Goal: Transaction & Acquisition: Download file/media

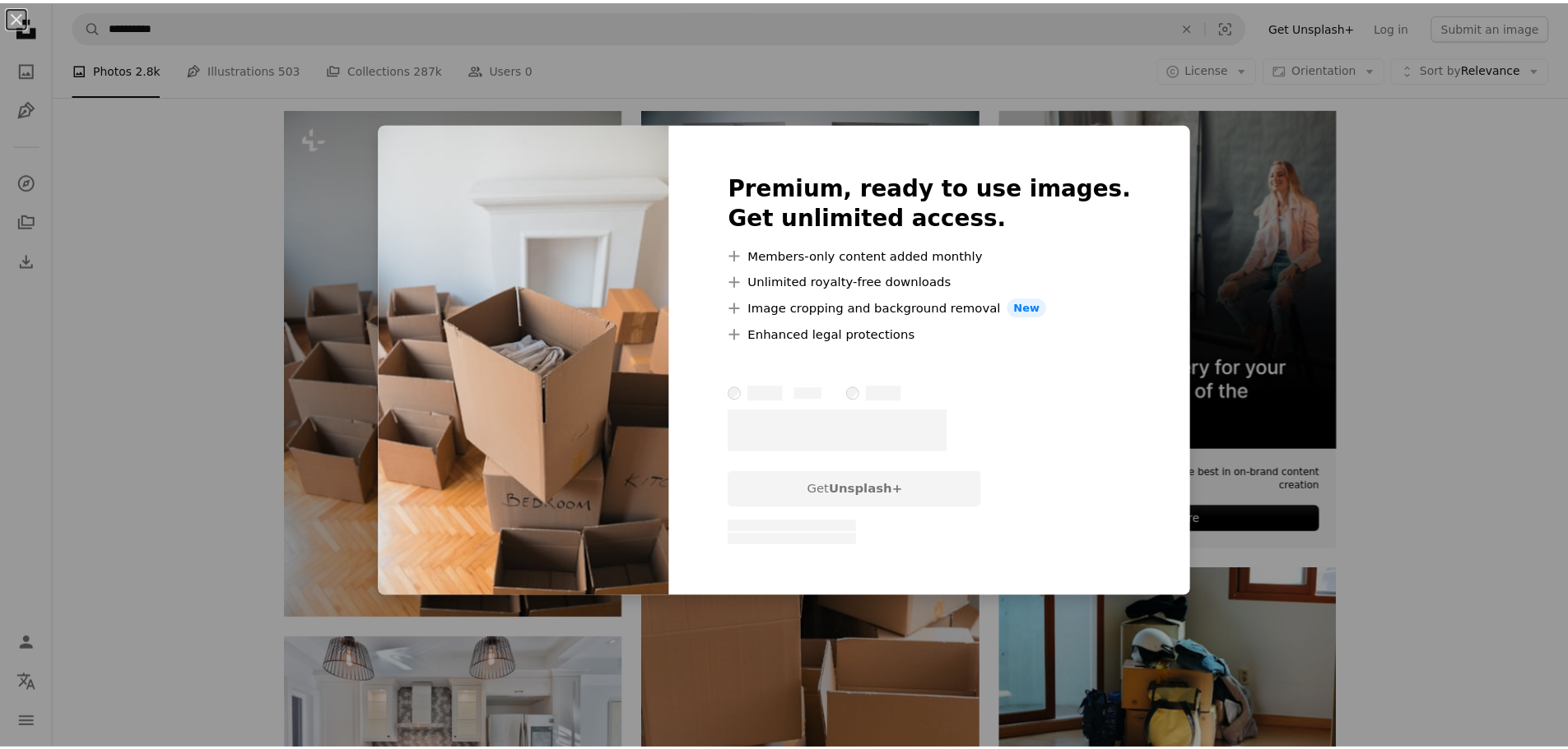
scroll to position [0, 318]
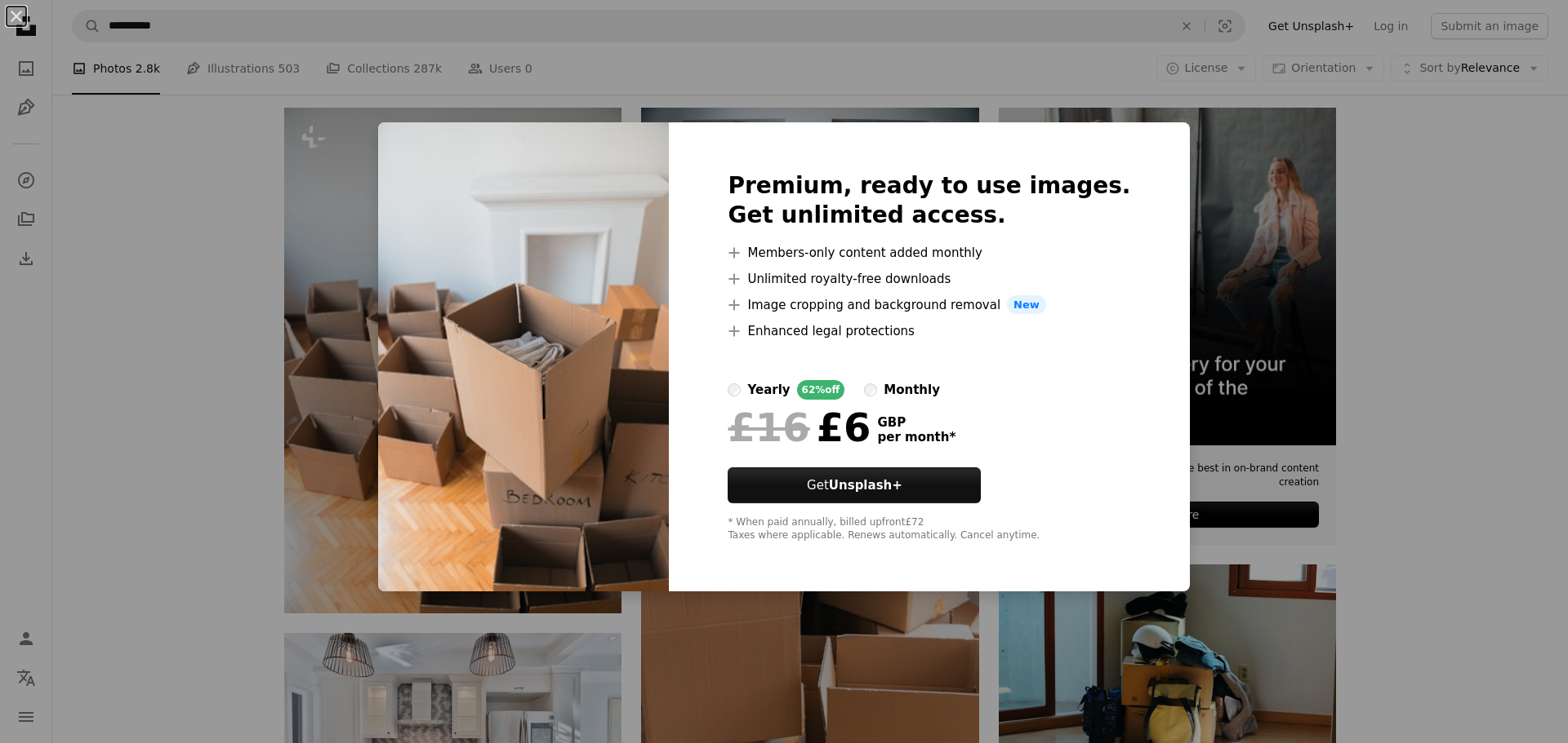
click at [247, 164] on div "An X shape Premium, ready to use images. Get unlimited access. A plus sign Memb…" at bounding box center [784, 371] width 1568 height 743
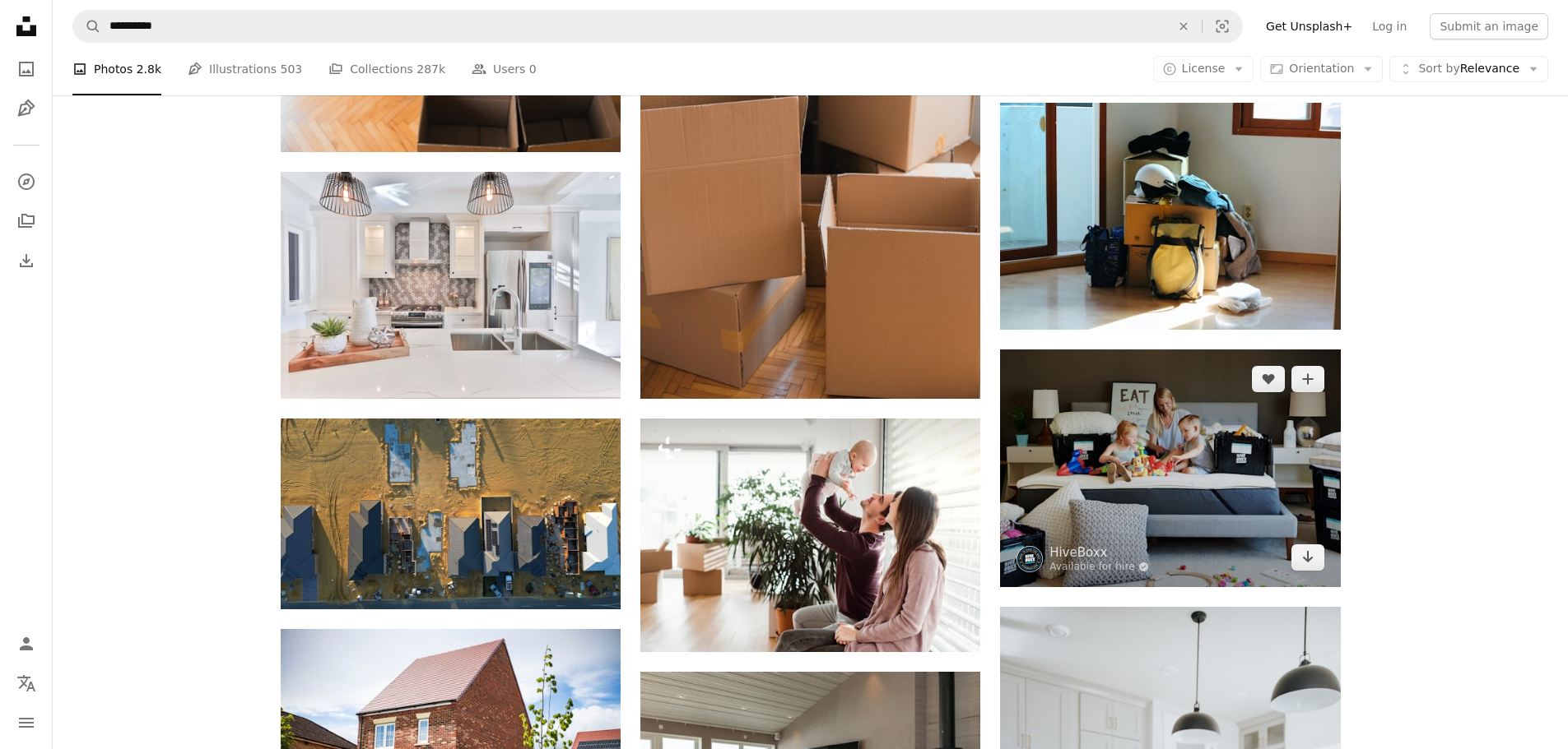
scroll to position [822, 0]
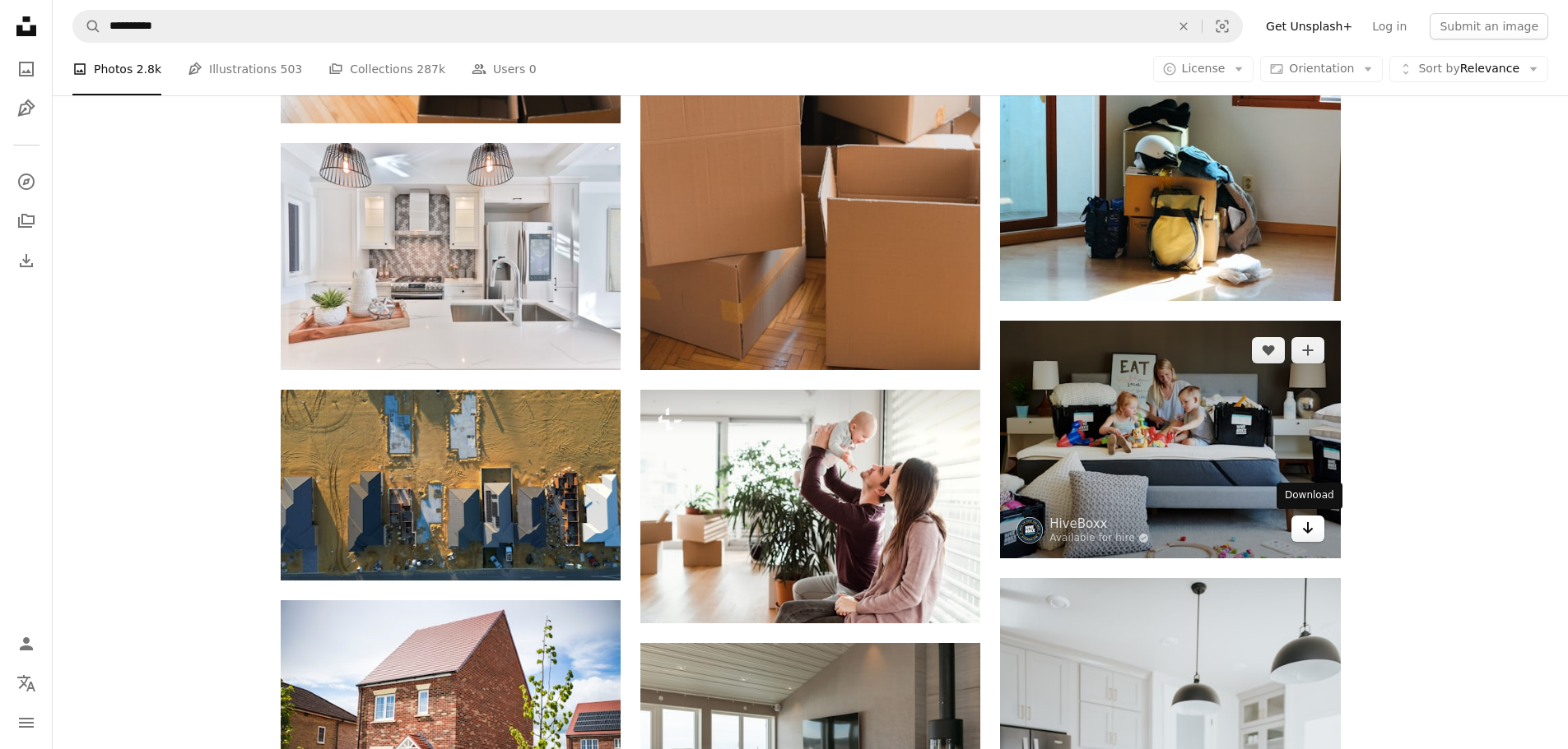
click at [1301, 527] on icon "Arrow pointing down" at bounding box center [1308, 528] width 13 height 20
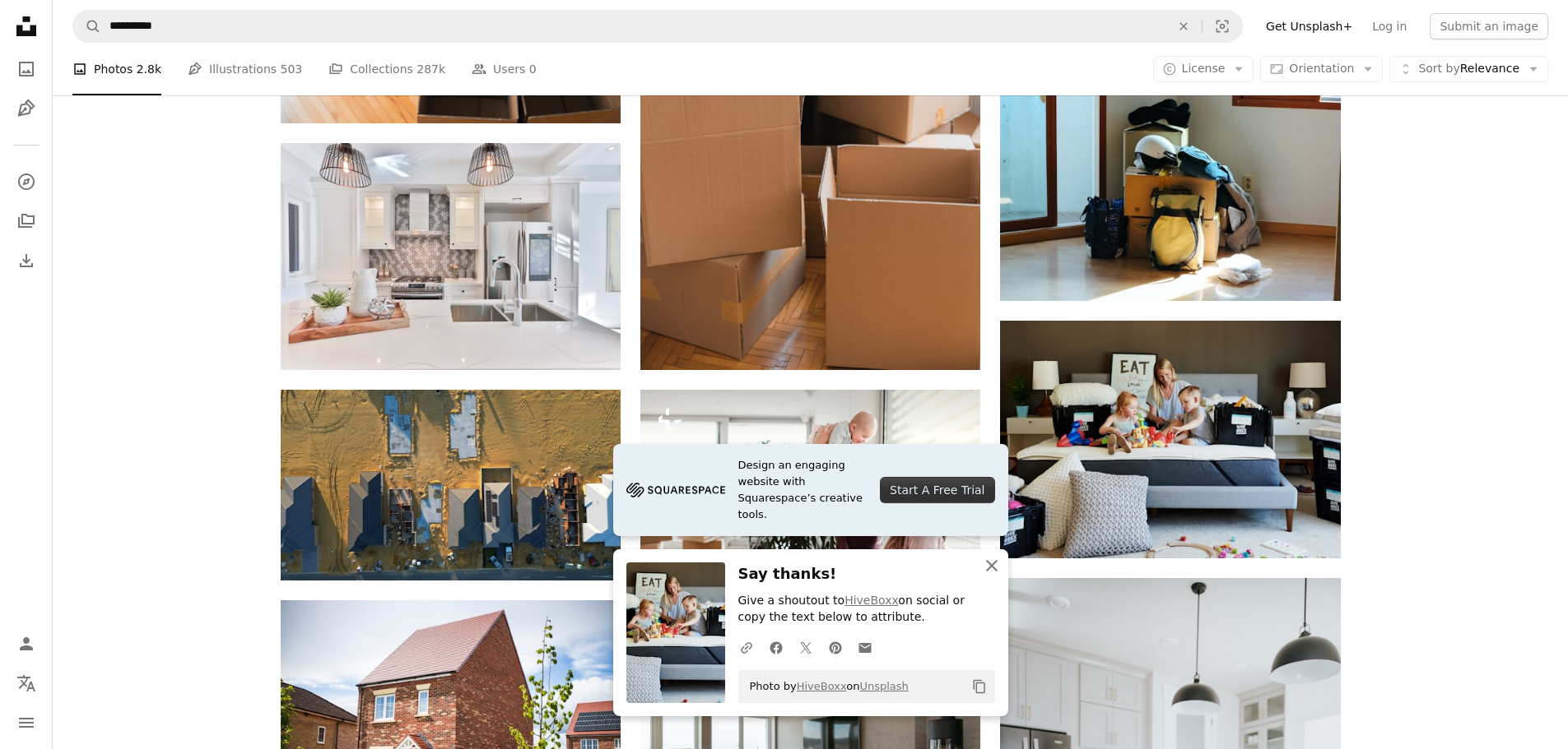
click at [992, 564] on icon "button" at bounding box center [992, 566] width 12 height 12
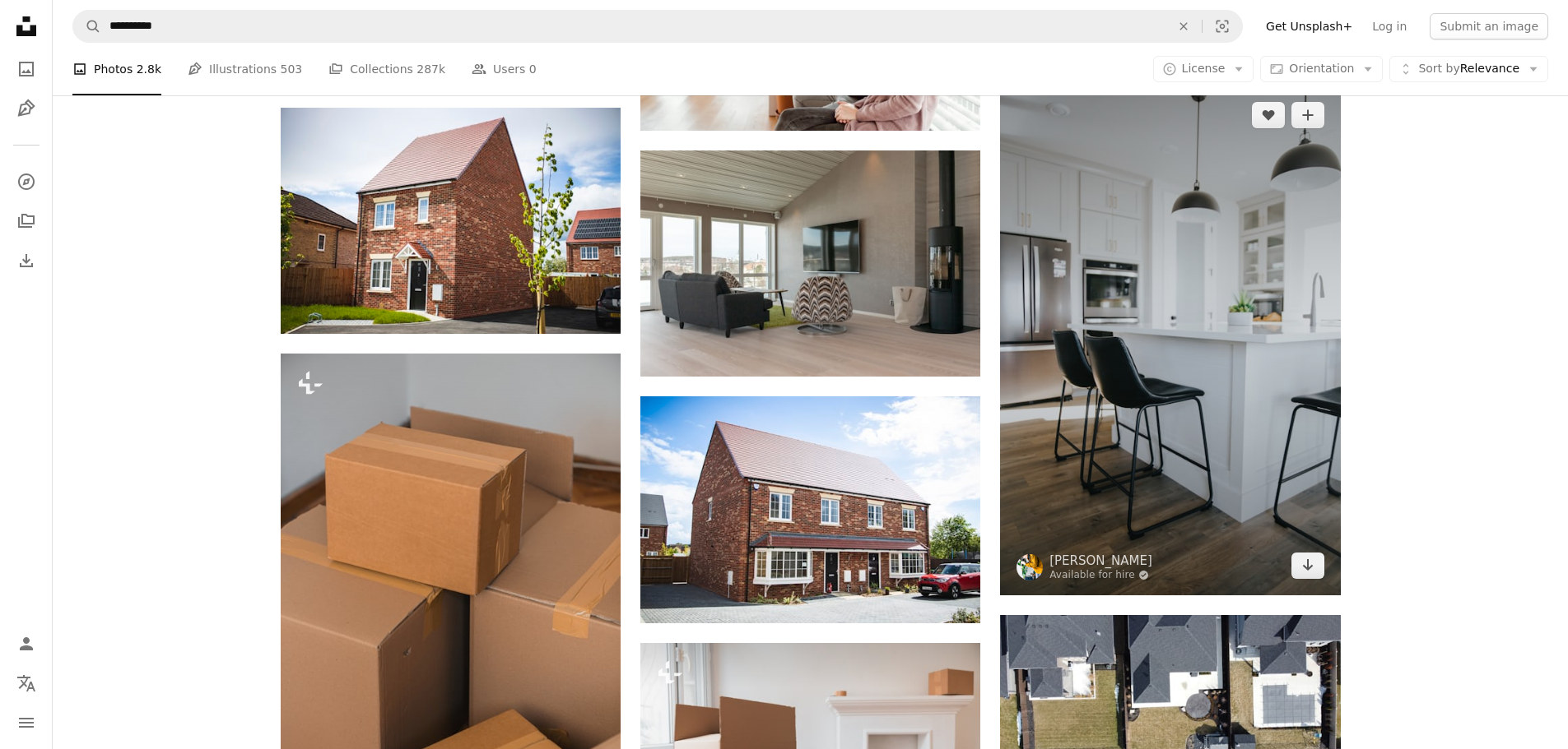
scroll to position [1316, 0]
click at [1311, 569] on icon "Arrow pointing down" at bounding box center [1308, 564] width 13 height 20
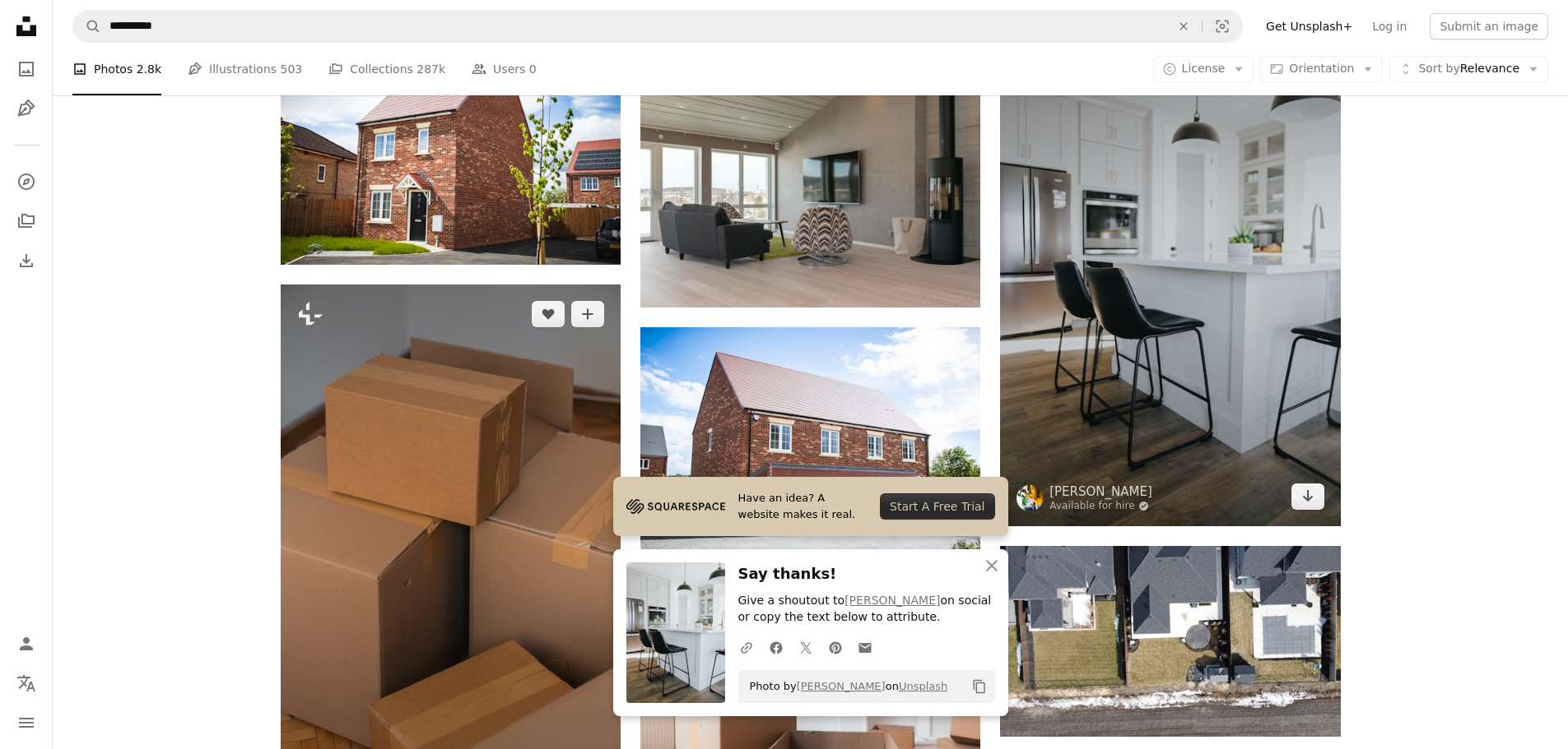
scroll to position [1563, 0]
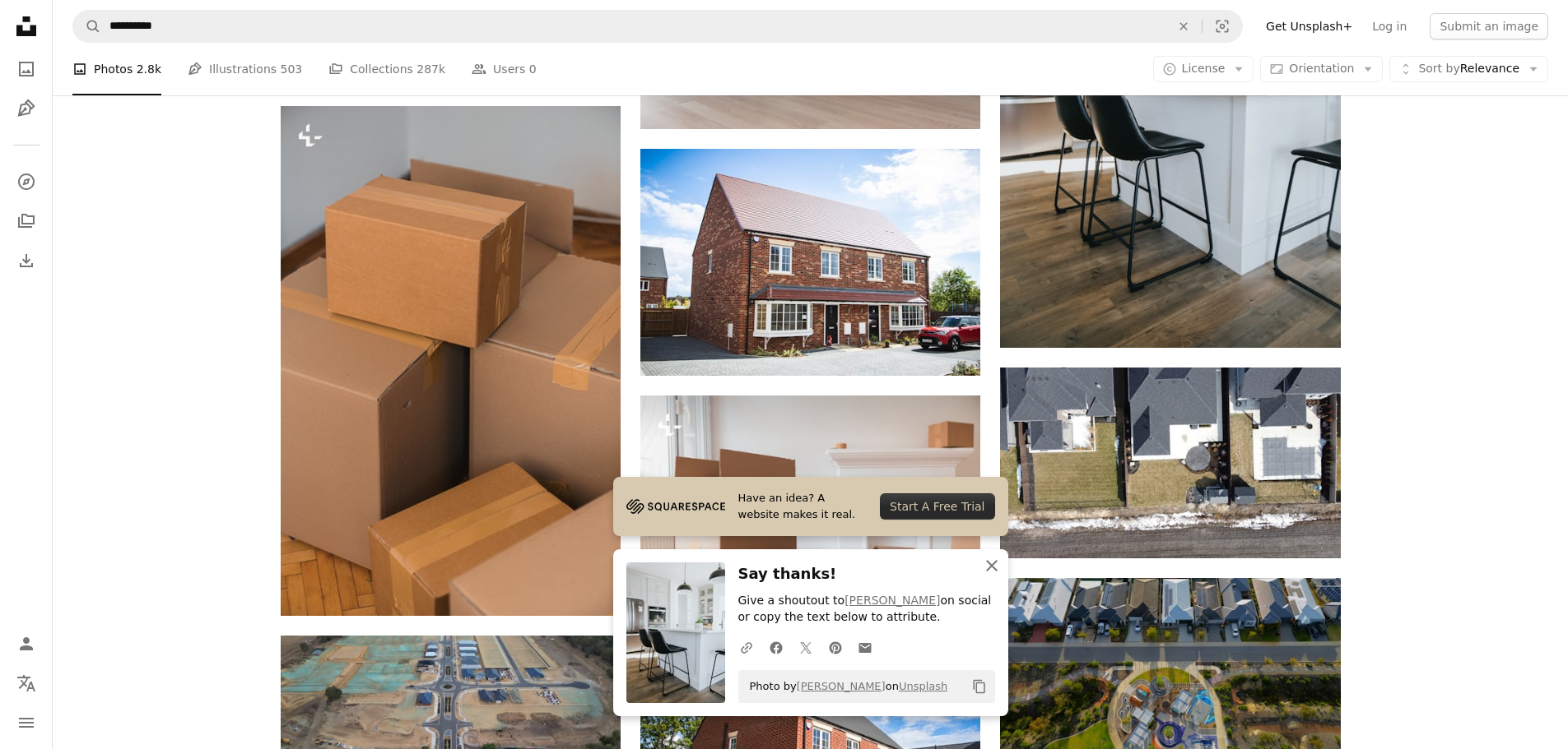
drag, startPoint x: 994, startPoint y: 560, endPoint x: 969, endPoint y: 562, distance: 25.1
click at [994, 560] on icon "An X shape" at bounding box center [992, 566] width 20 height 20
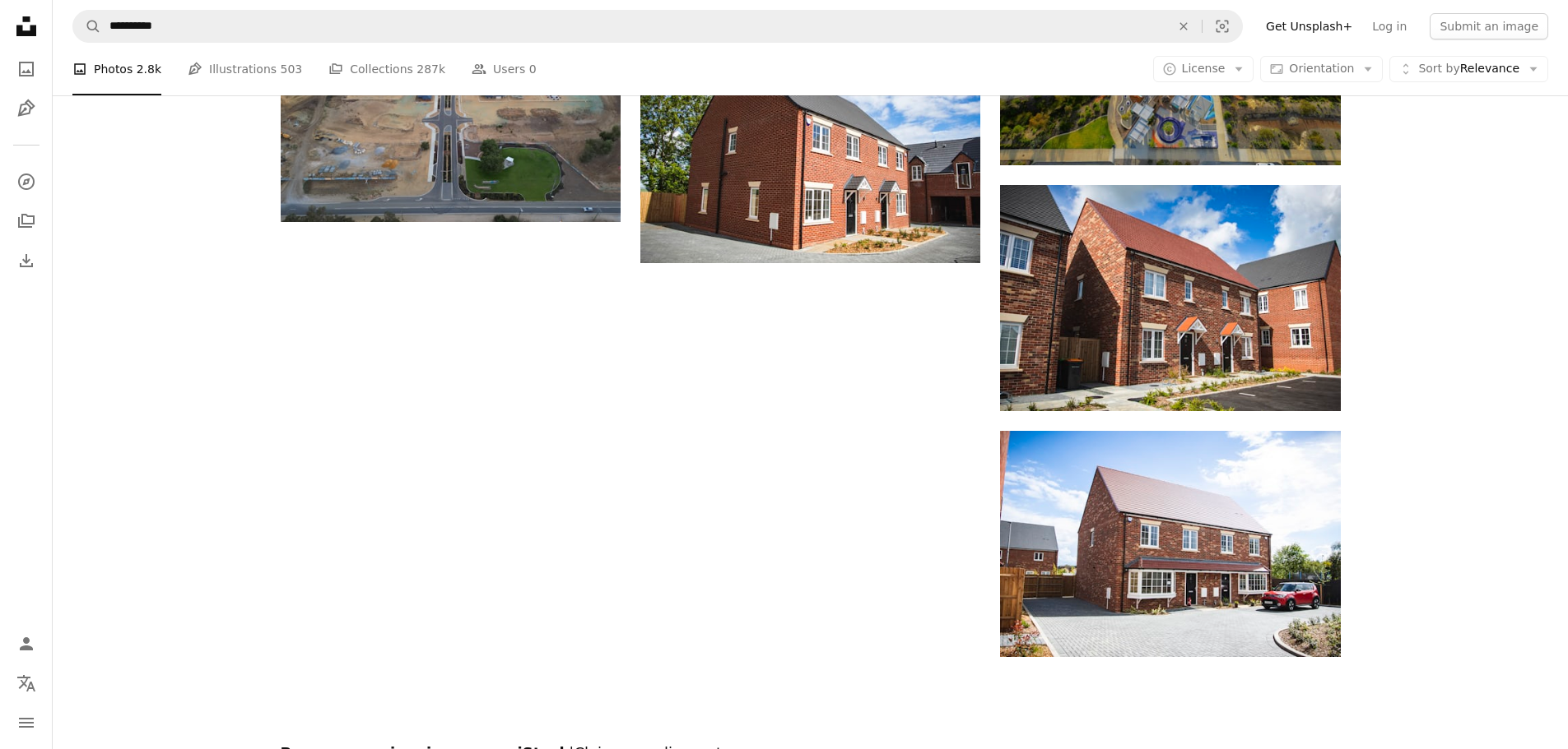
scroll to position [2139, 0]
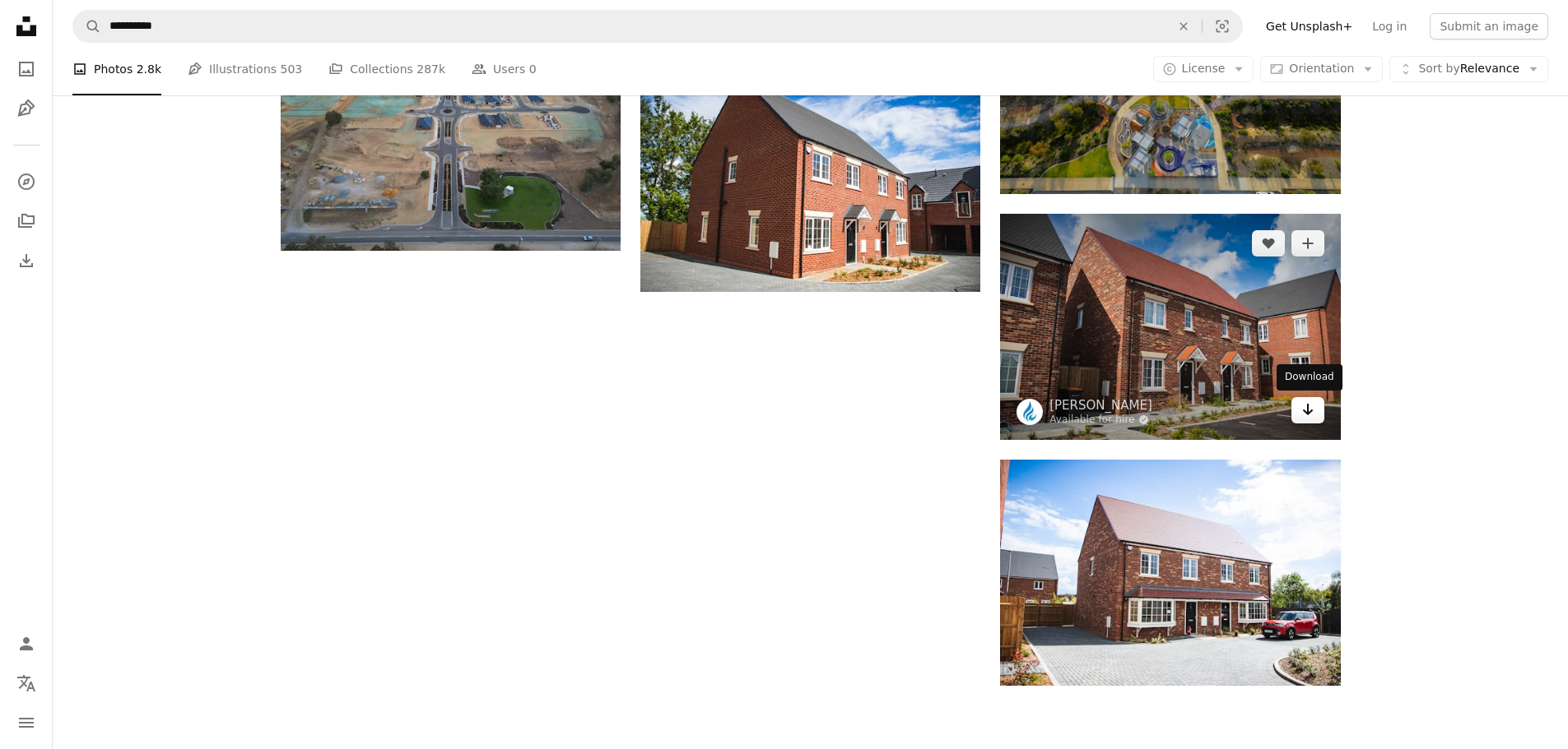
click at [1311, 409] on icon "Arrow pointing down" at bounding box center [1308, 410] width 13 height 20
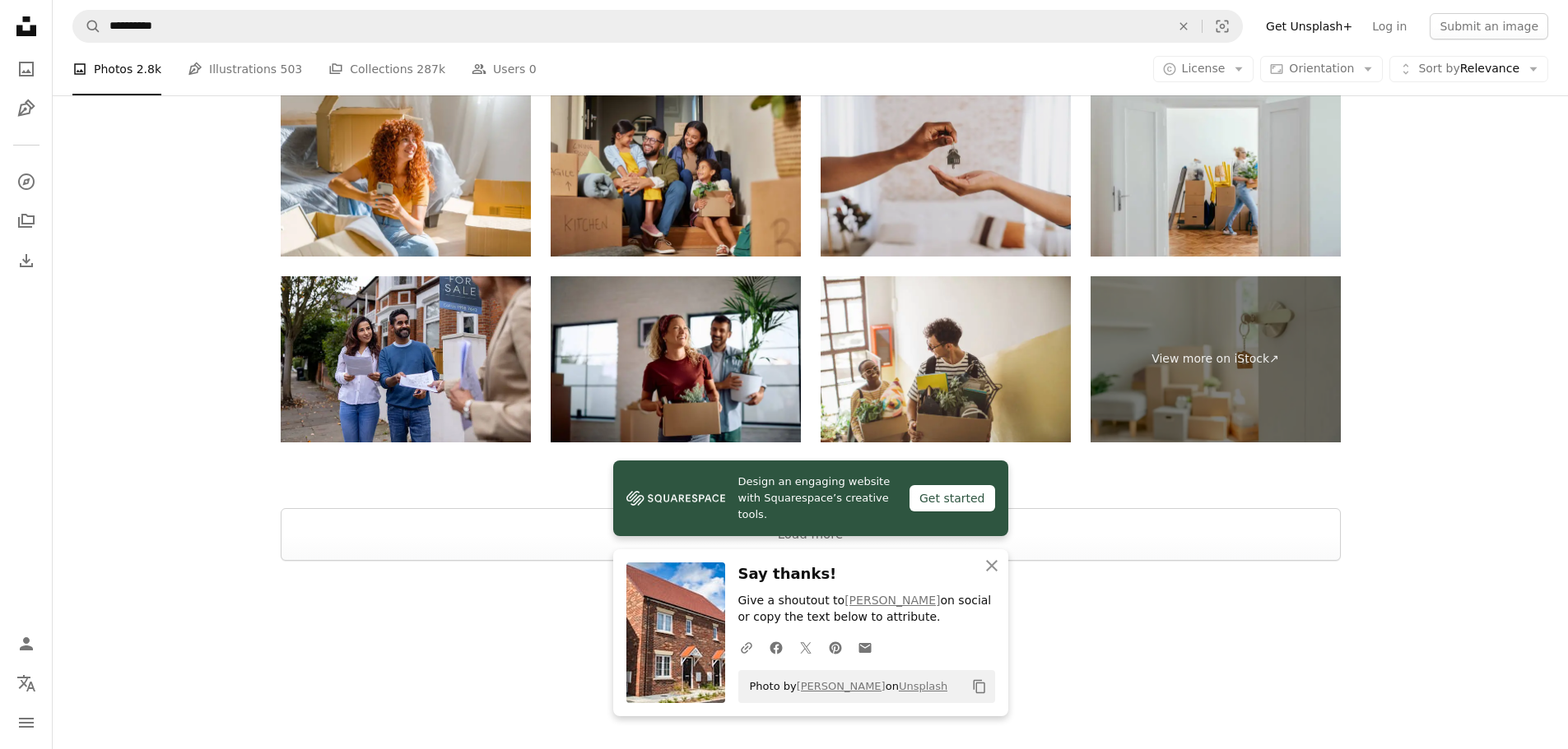
scroll to position [2855, 0]
click at [997, 221] on img at bounding box center [945, 172] width 250 height 167
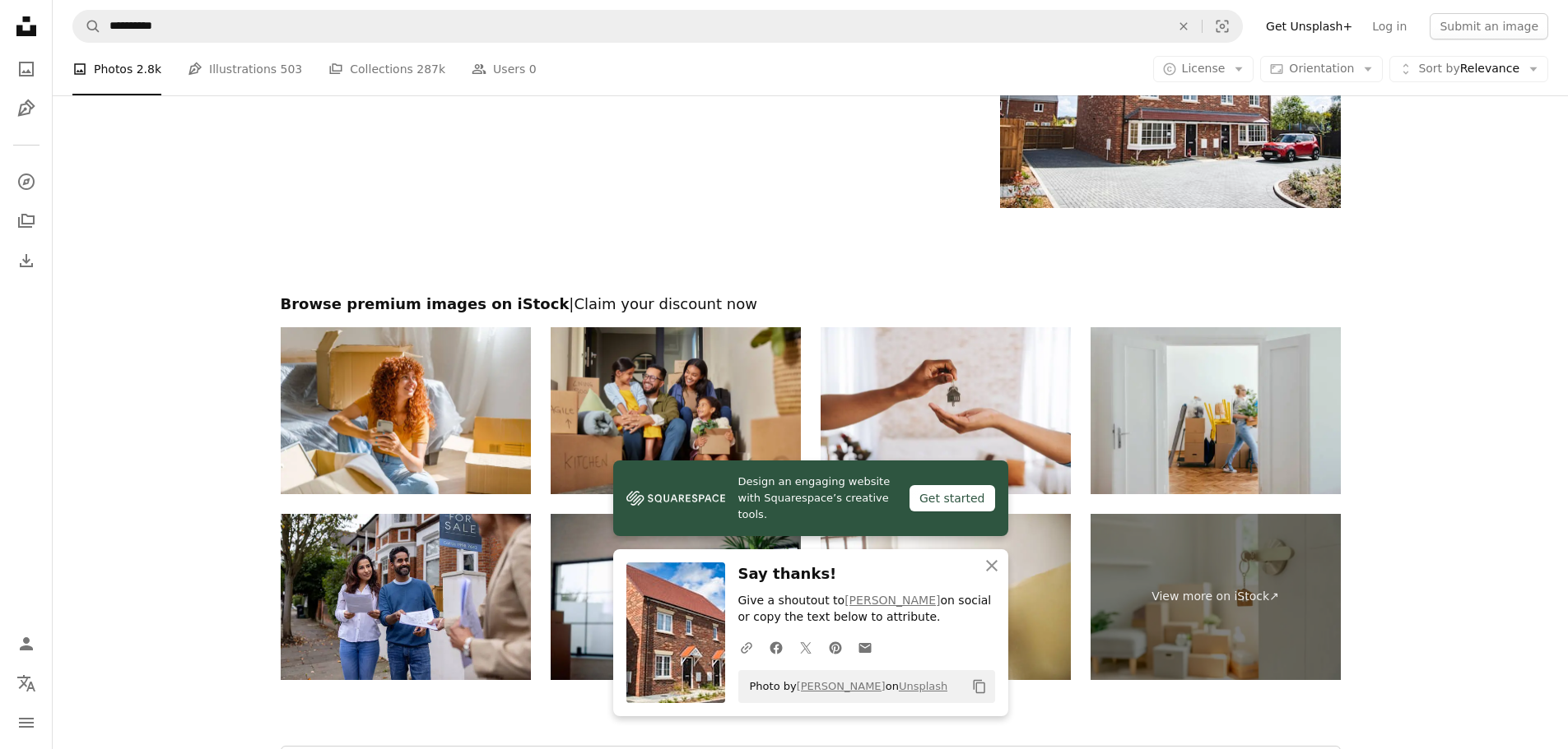
scroll to position [2609, 0]
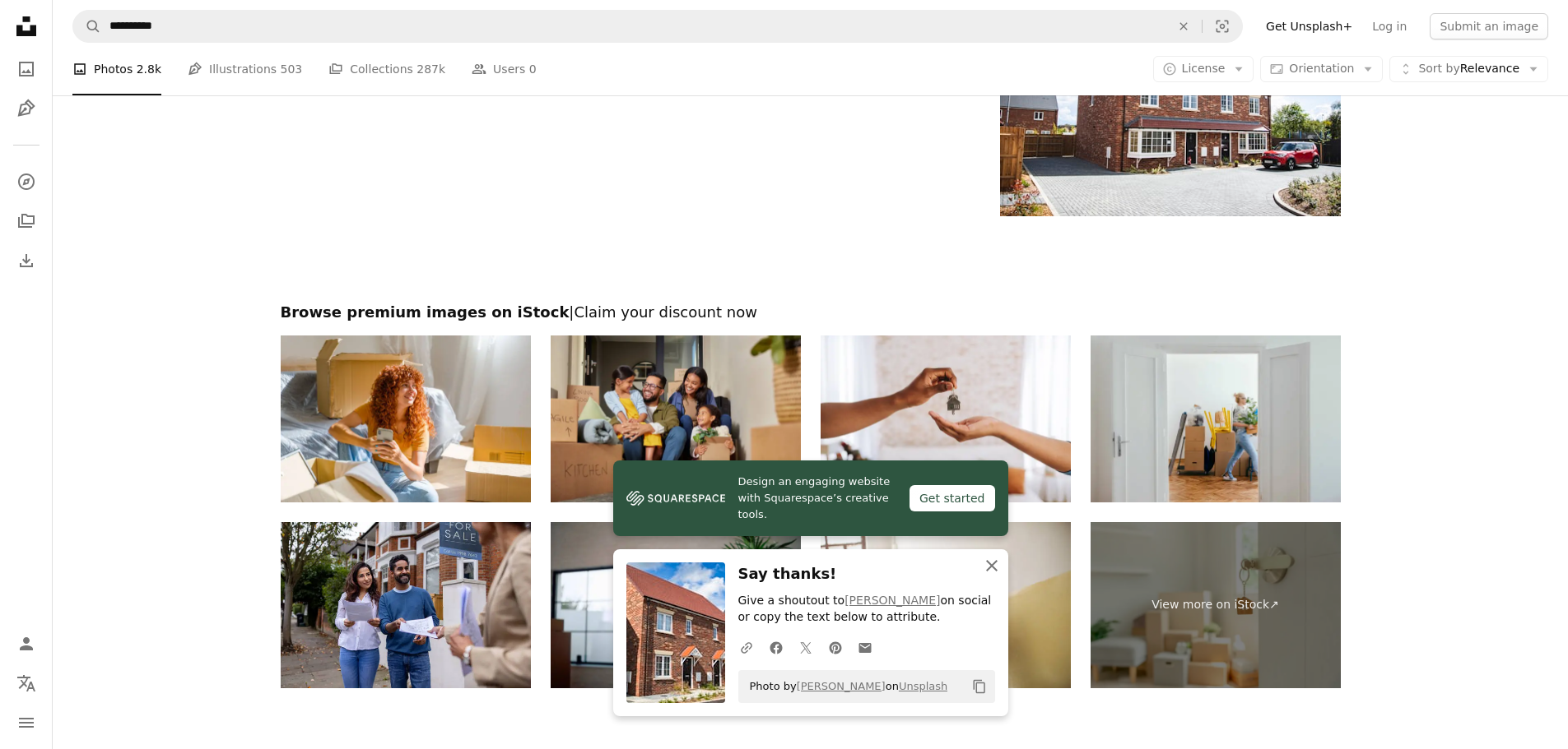
click at [987, 571] on icon "button" at bounding box center [992, 566] width 12 height 12
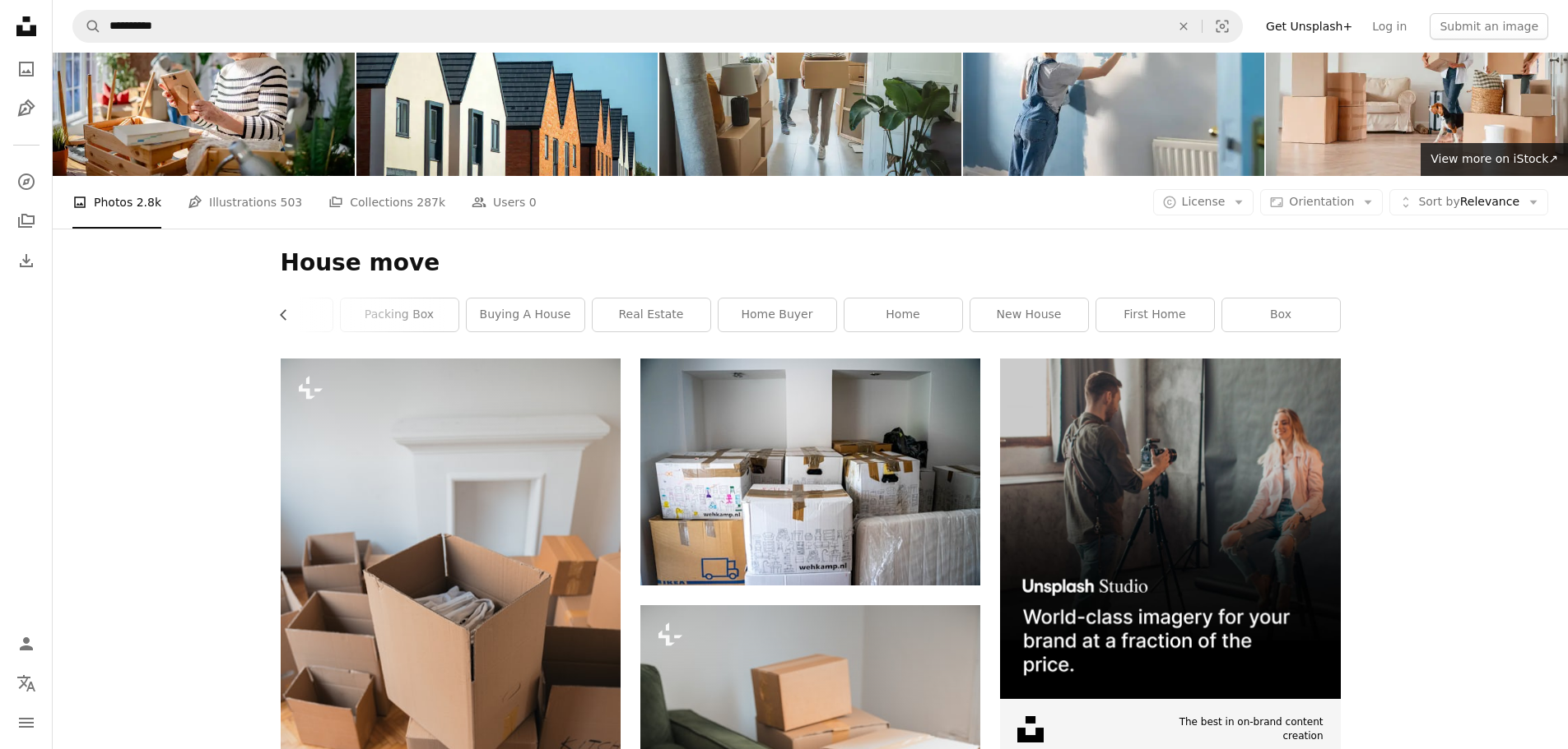
scroll to position [0, 0]
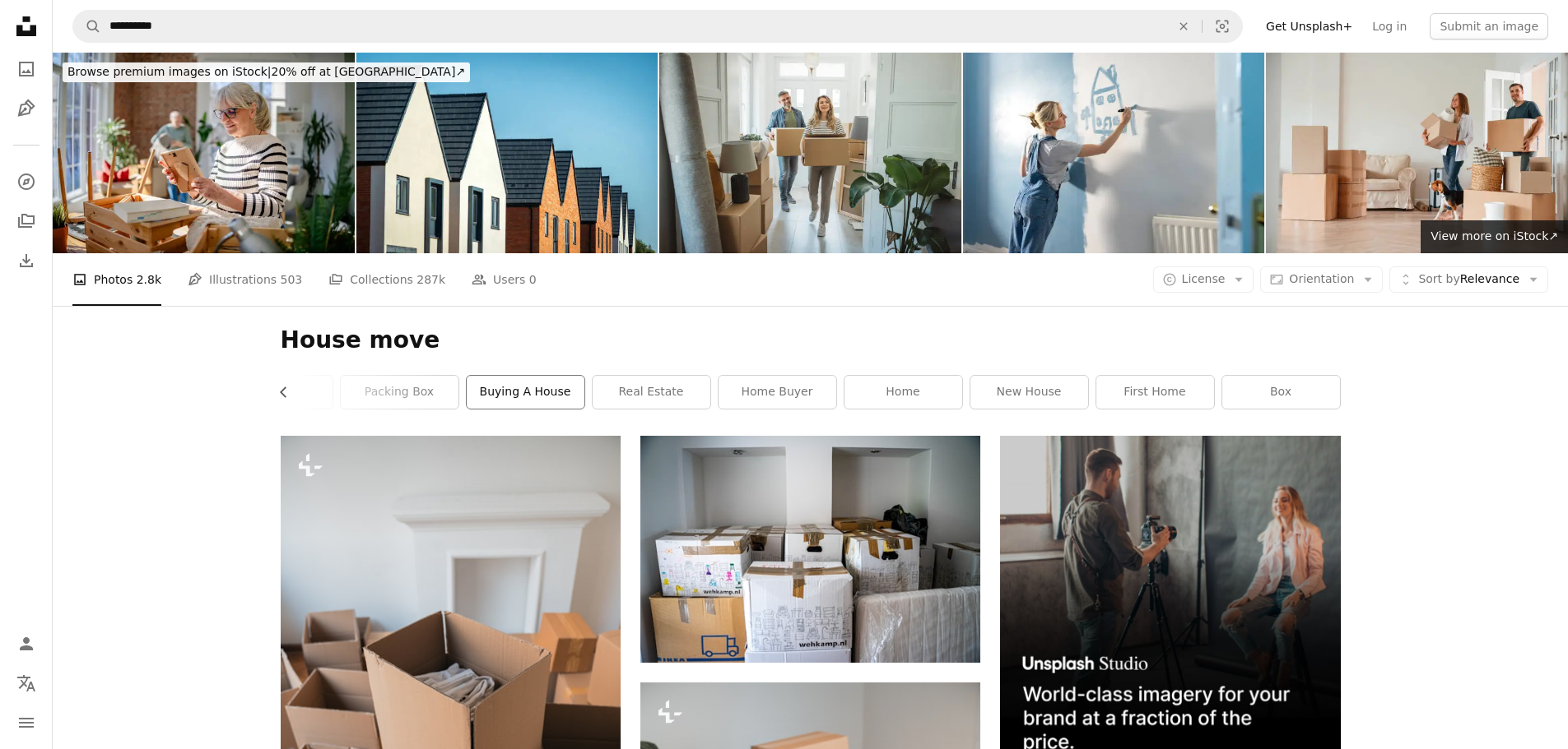
click at [511, 381] on link "buying a house" at bounding box center [525, 392] width 118 height 32
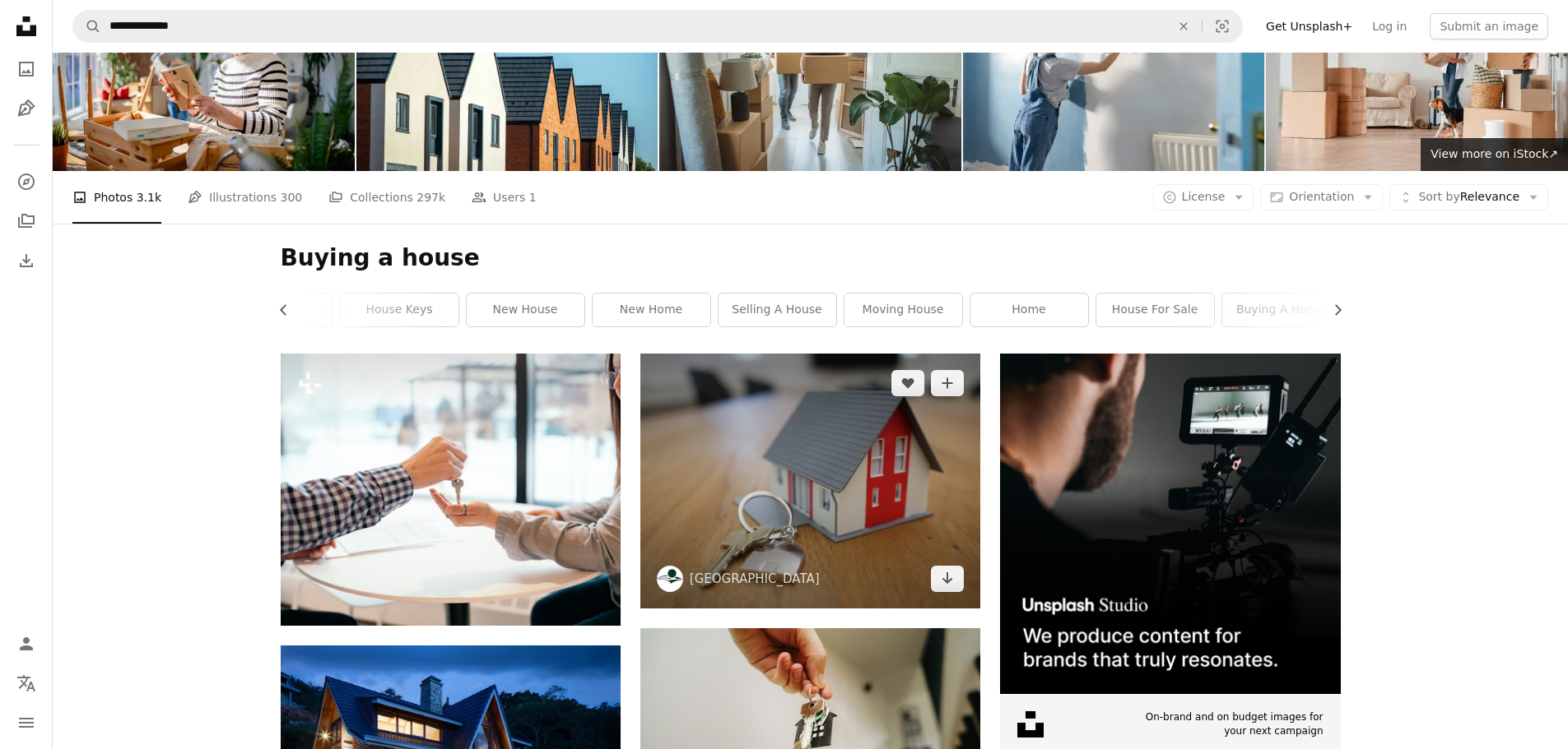
scroll to position [164, 0]
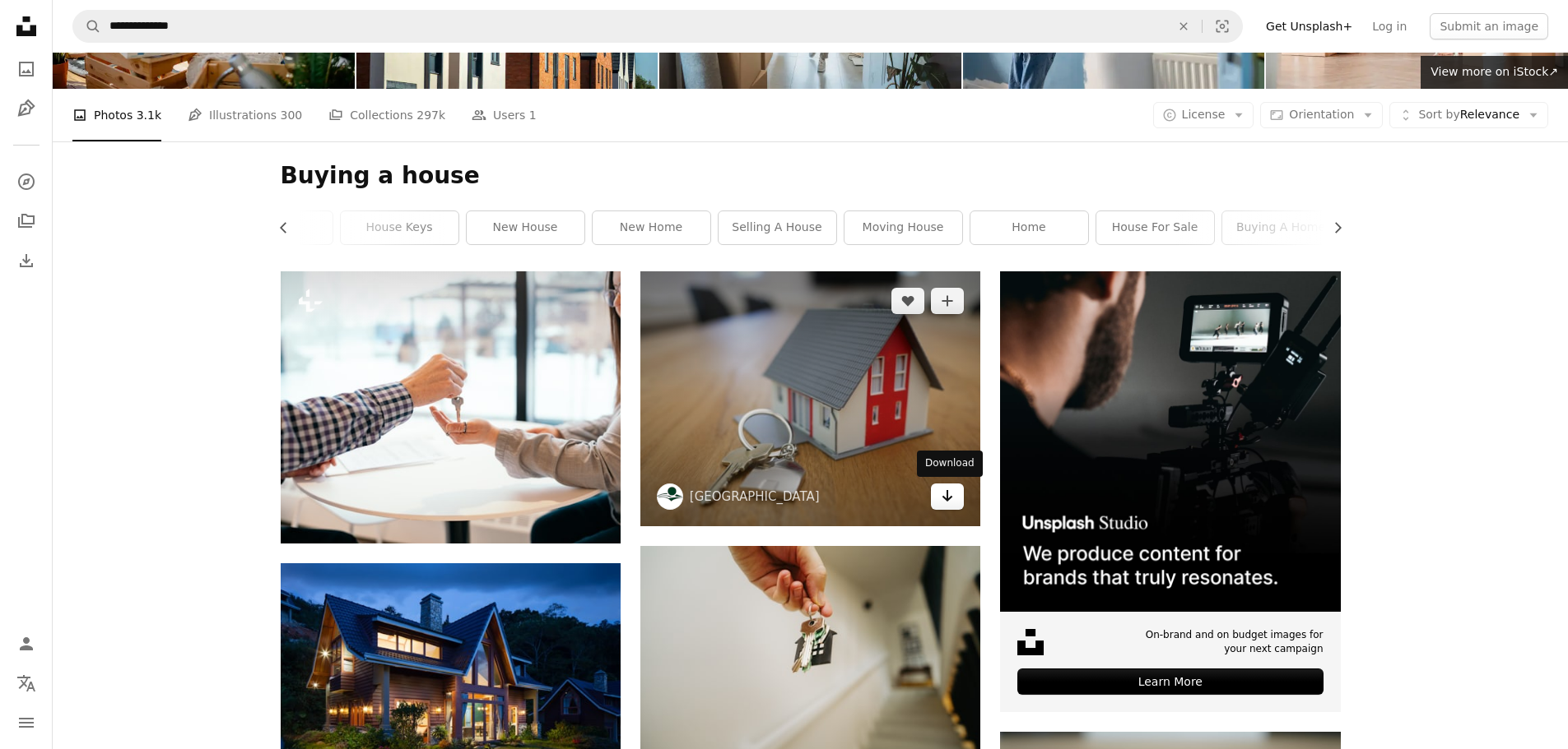
click at [957, 497] on link "Arrow pointing down" at bounding box center [947, 497] width 33 height 27
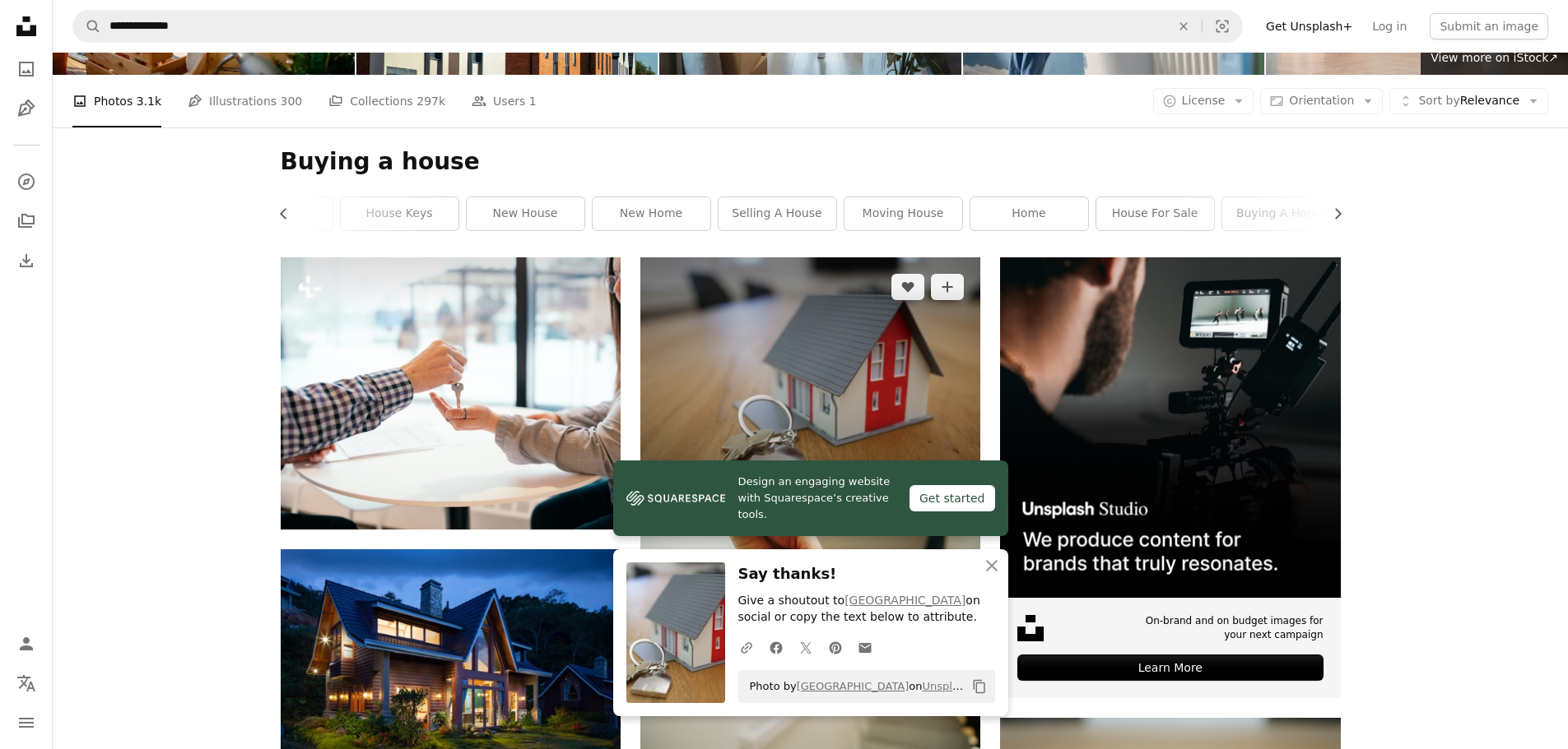
scroll to position [329, 0]
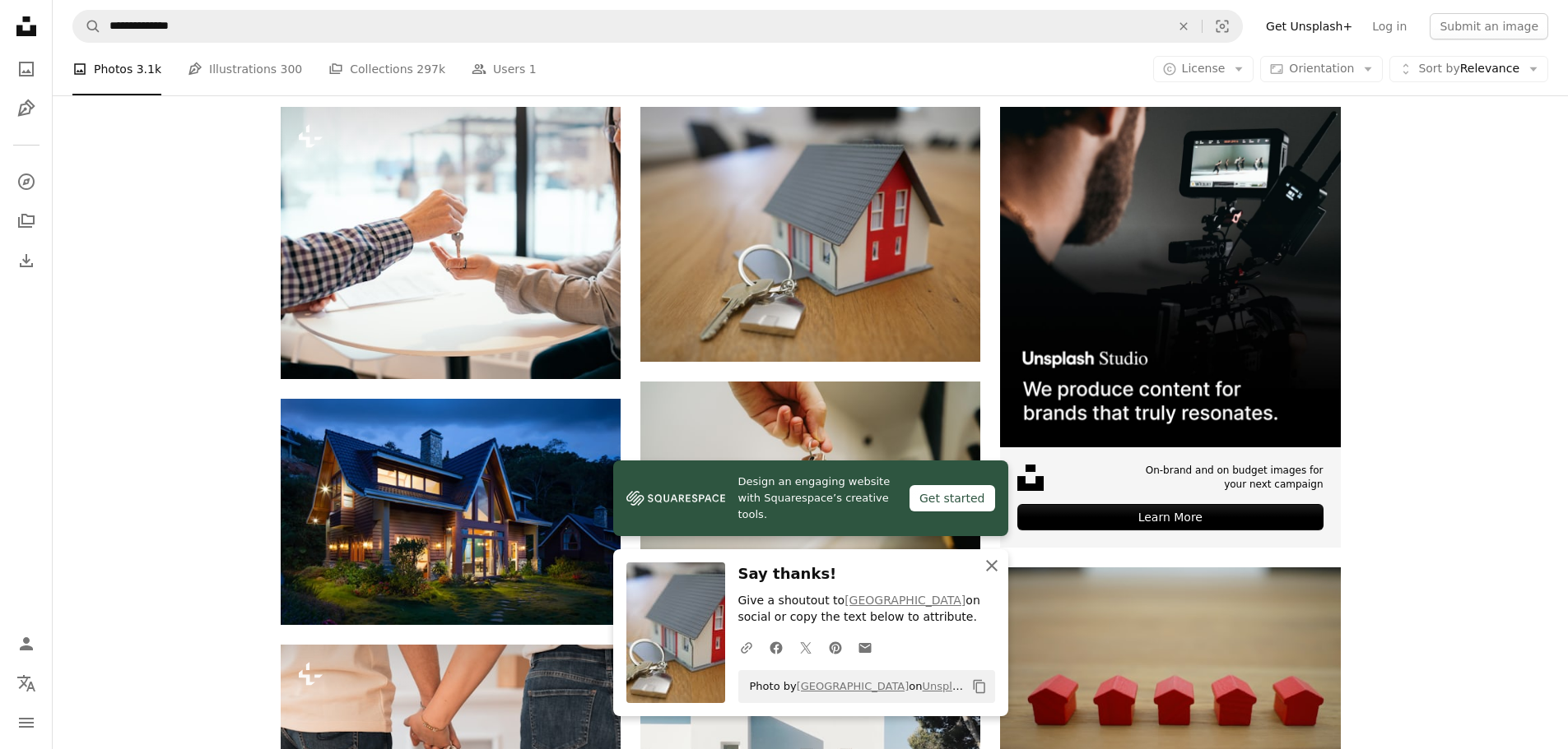
click at [992, 568] on icon "An X shape" at bounding box center [992, 566] width 20 height 20
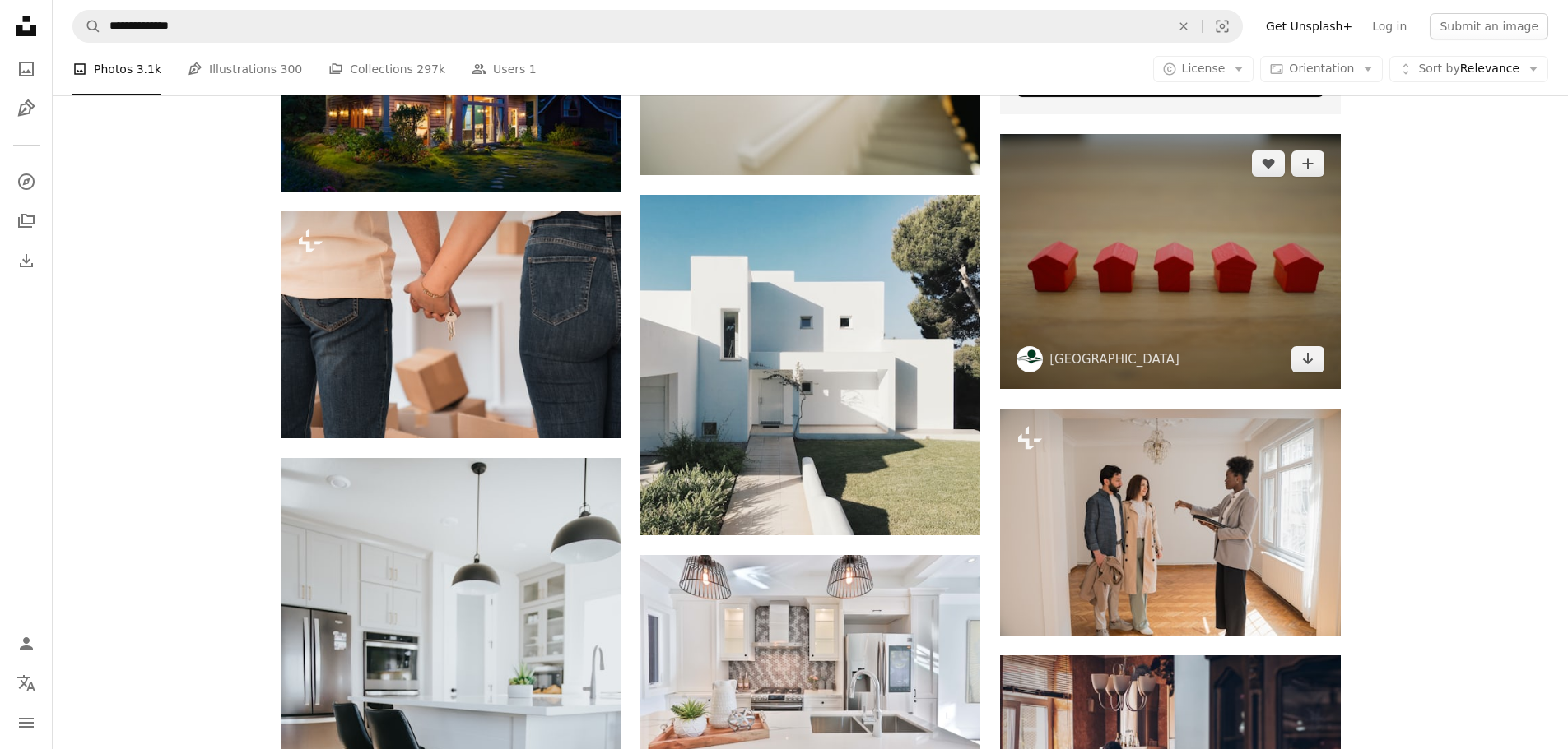
scroll to position [741, 0]
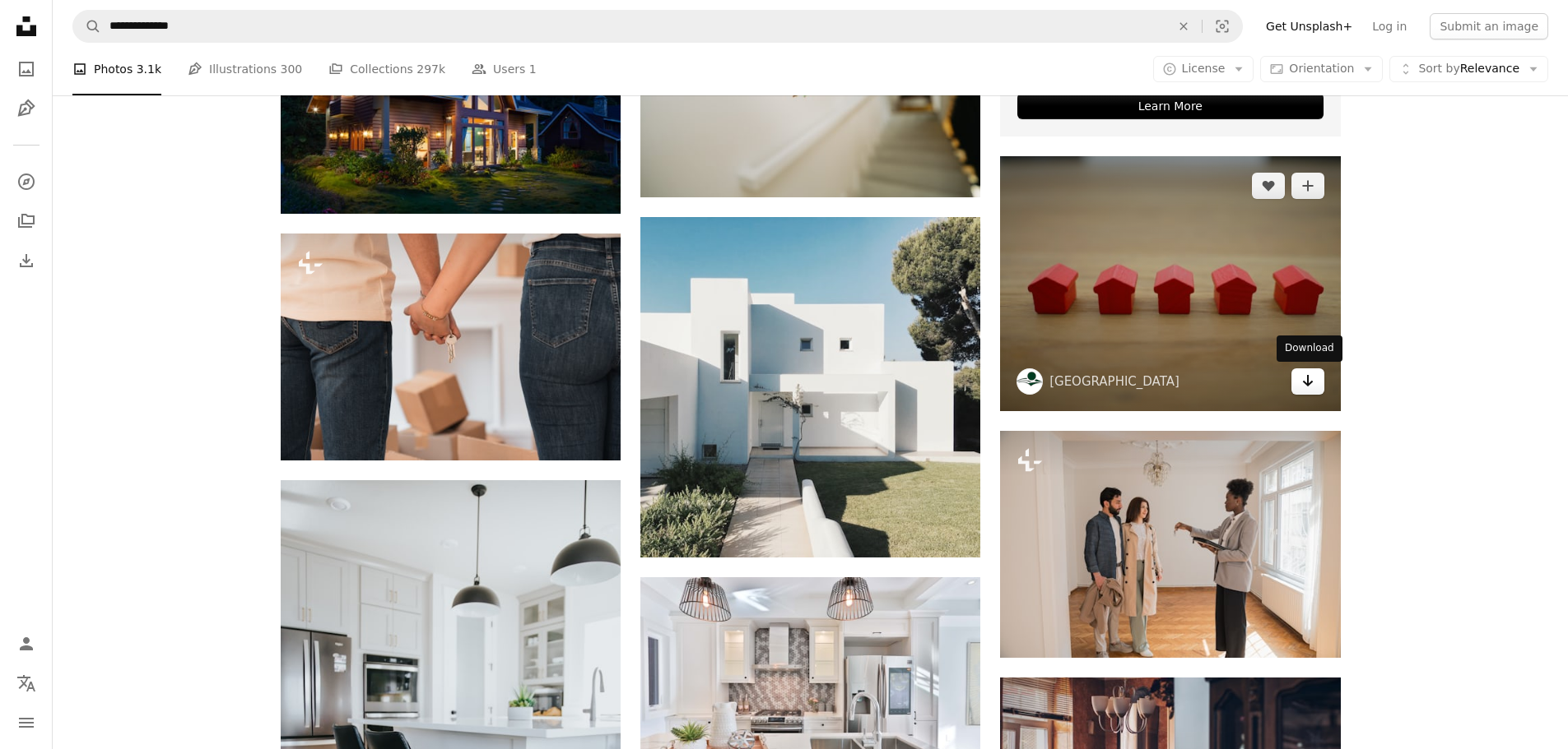
click at [1311, 386] on icon "Arrow pointing down" at bounding box center [1308, 381] width 13 height 20
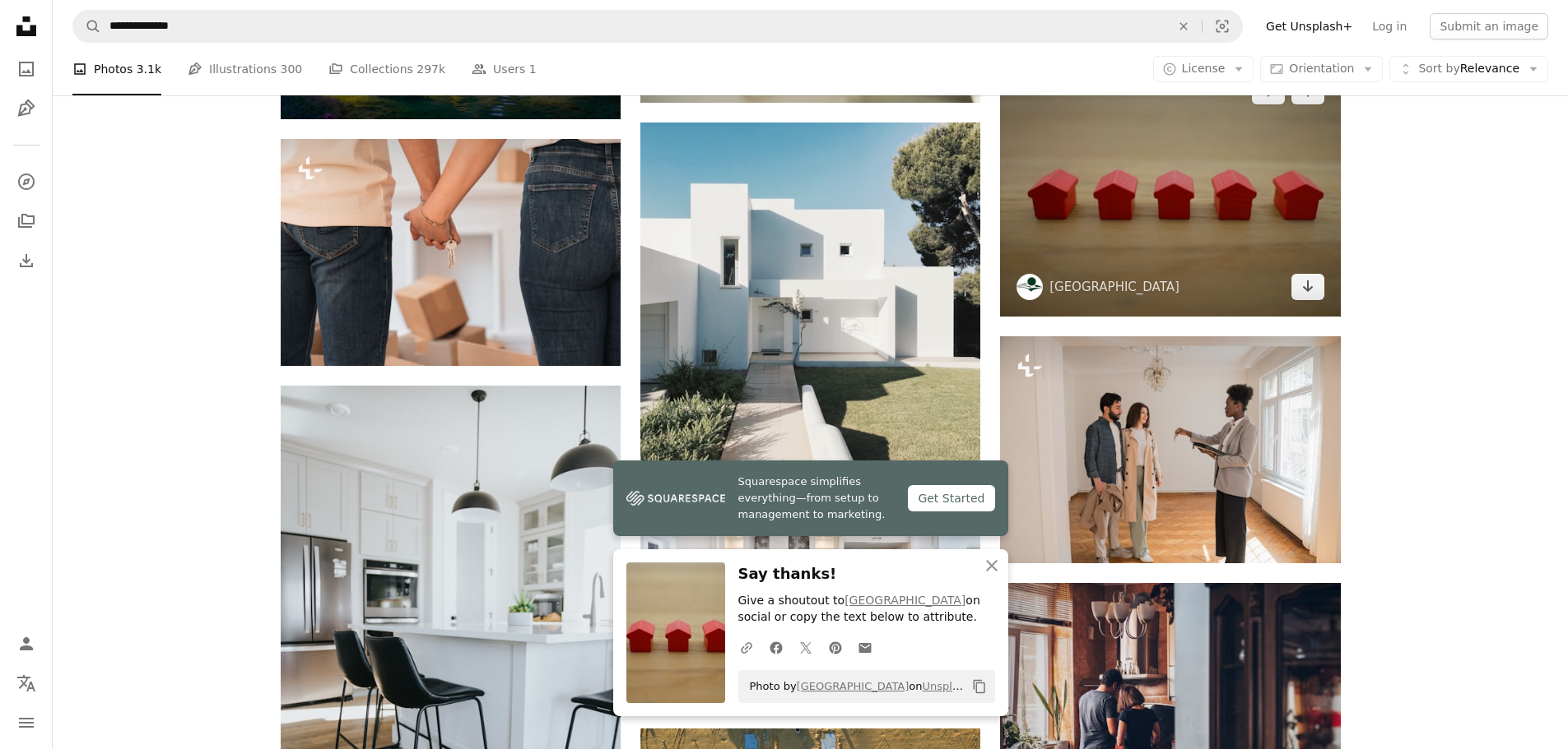
scroll to position [987, 0]
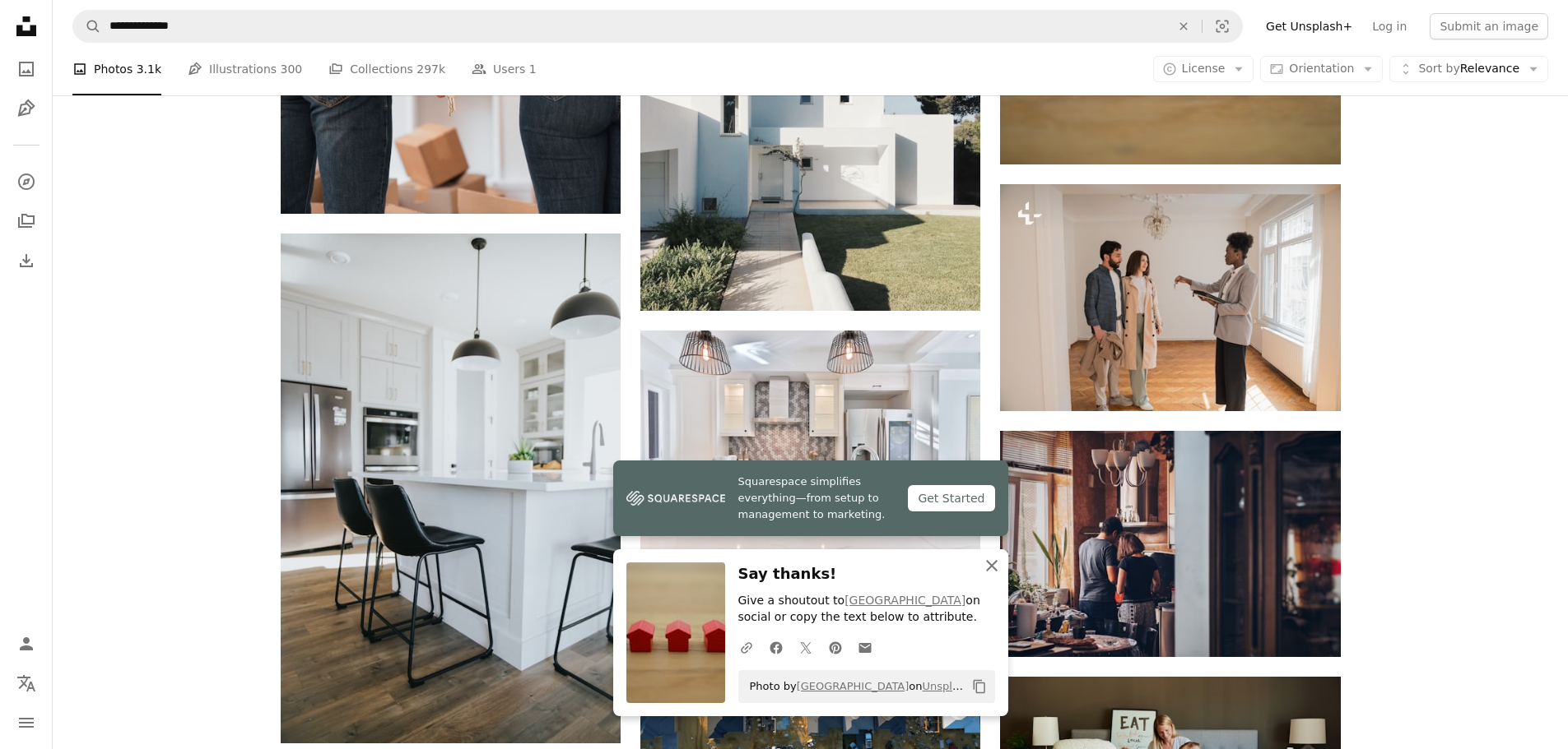
click at [989, 564] on icon "An X shape" at bounding box center [992, 566] width 20 height 20
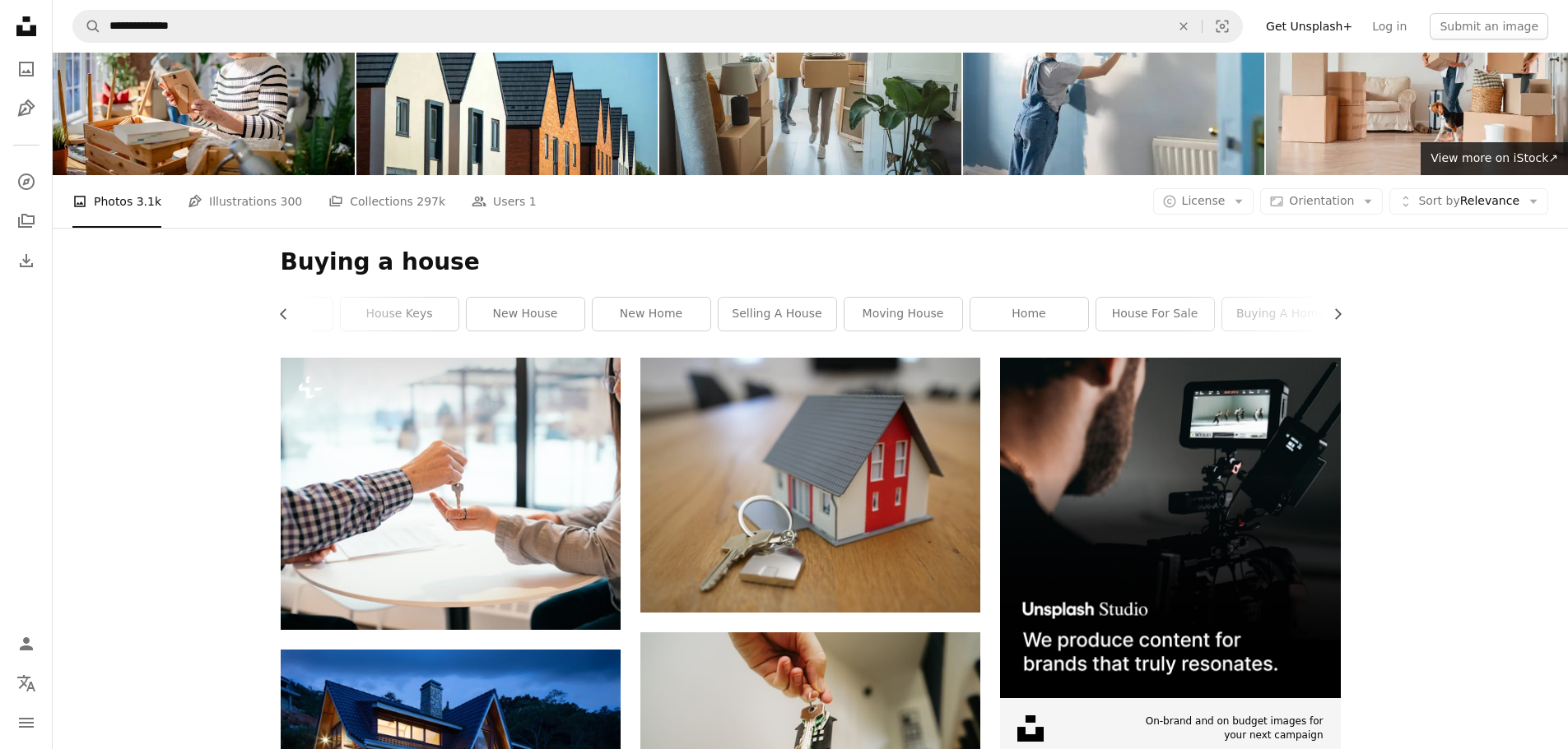
scroll to position [0, 0]
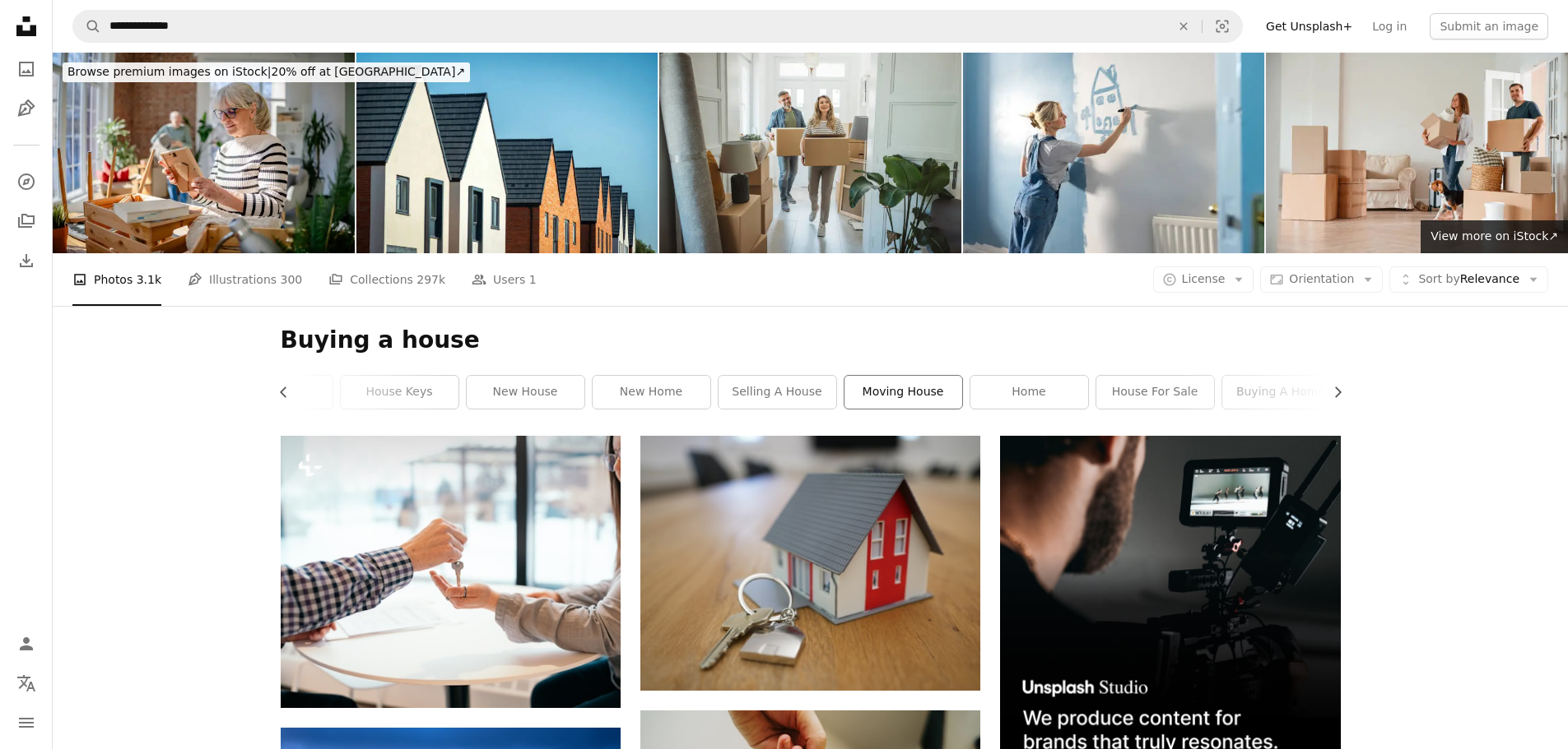
click at [929, 396] on link "moving house" at bounding box center [903, 392] width 118 height 32
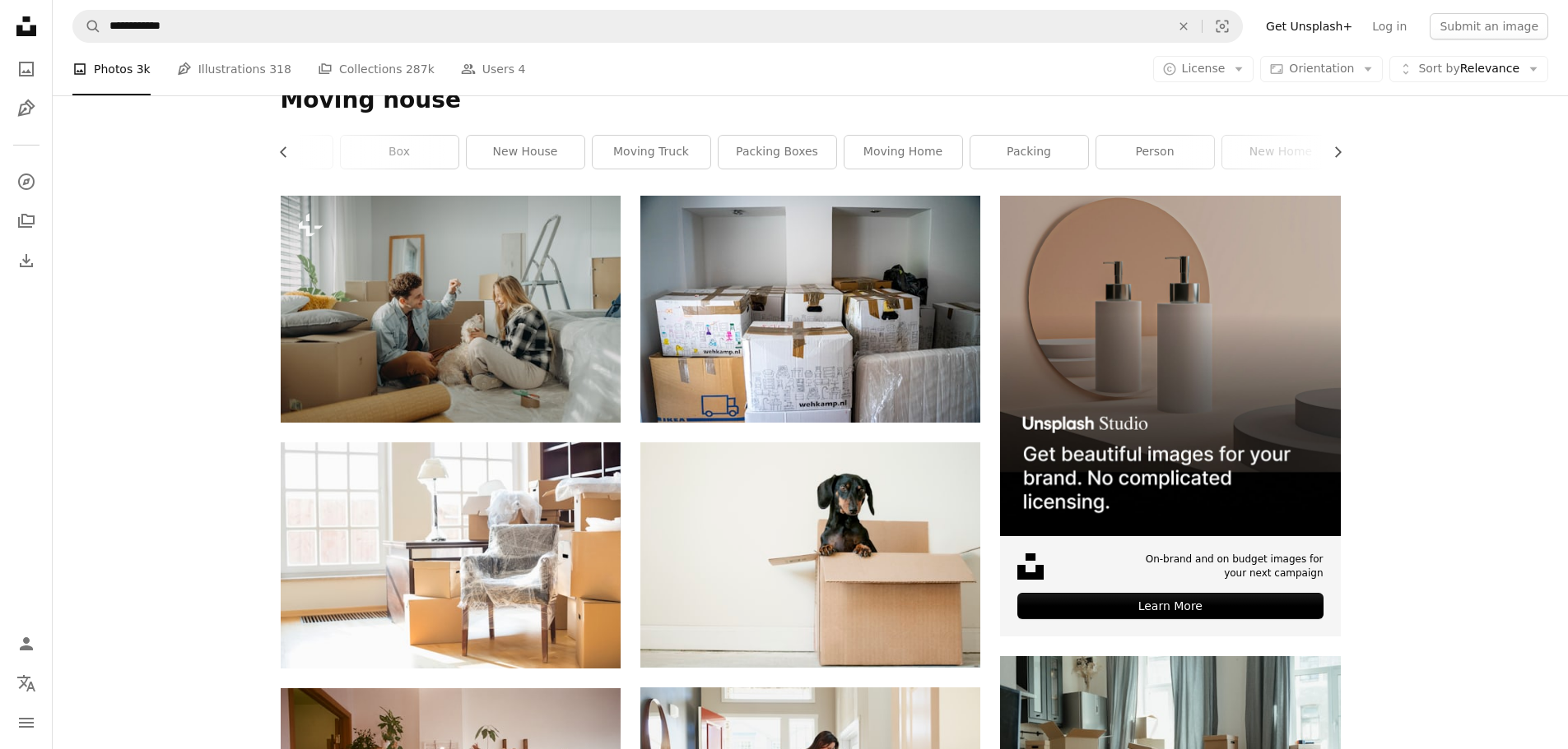
scroll to position [247, 0]
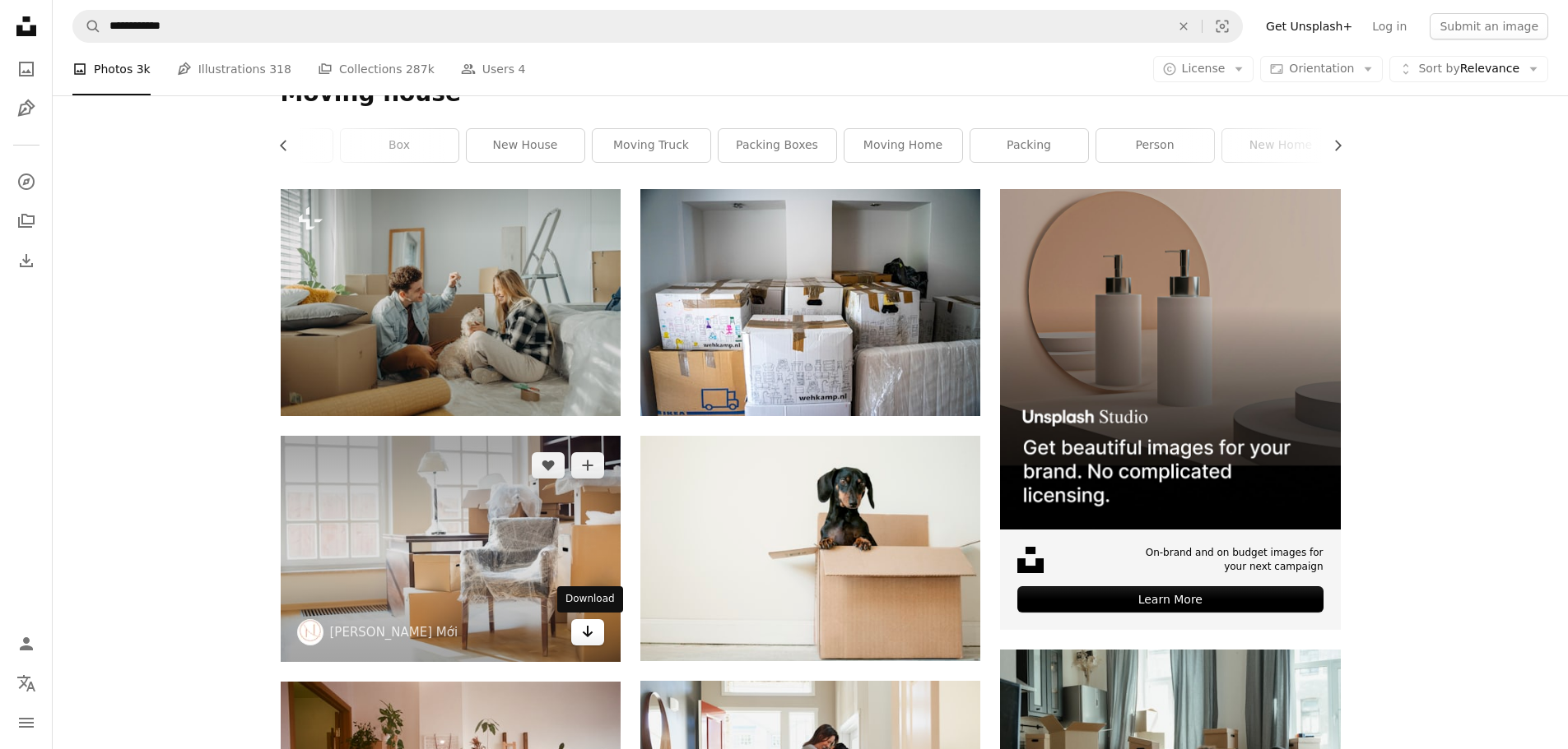
click at [598, 637] on link "Arrow pointing down" at bounding box center [587, 632] width 33 height 27
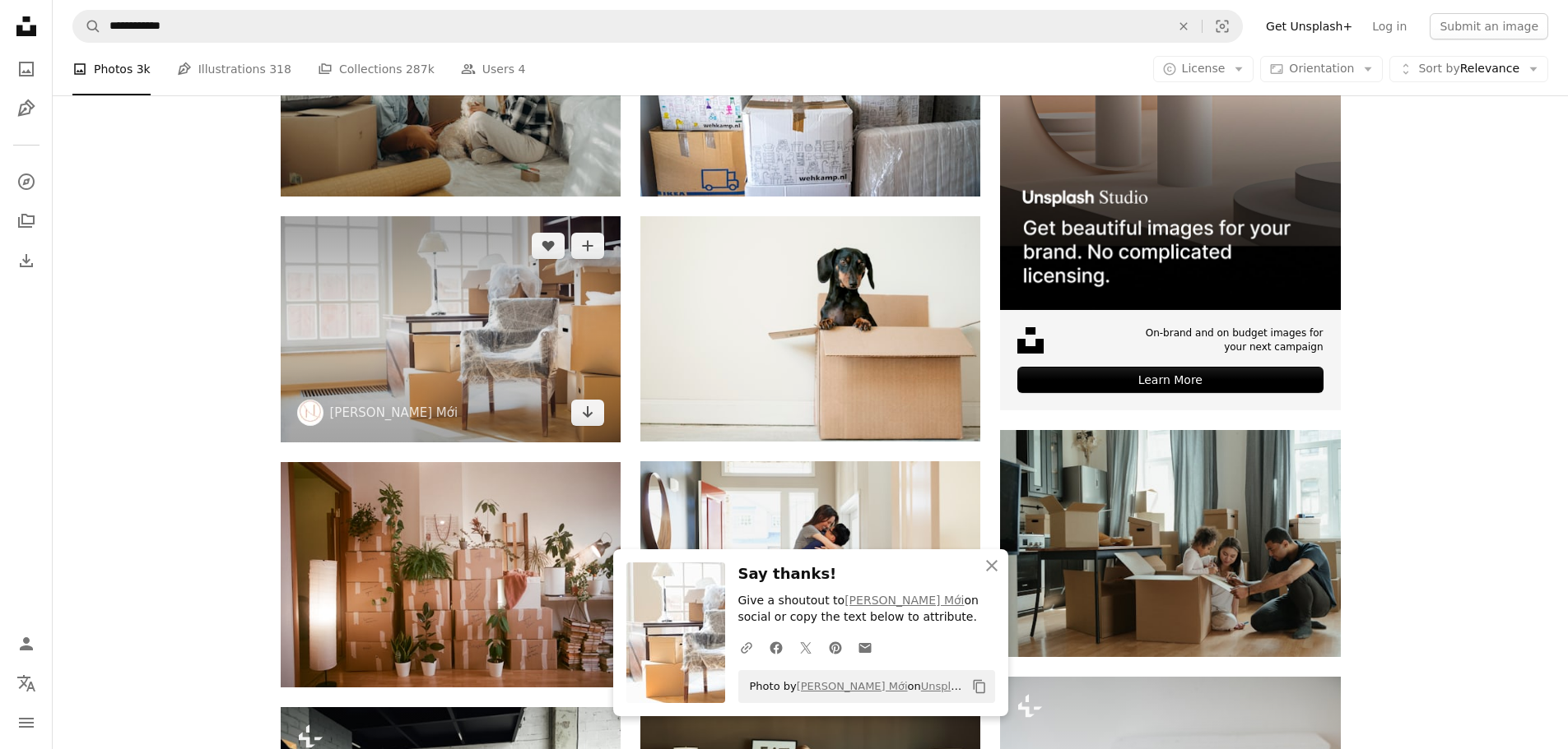
scroll to position [493, 0]
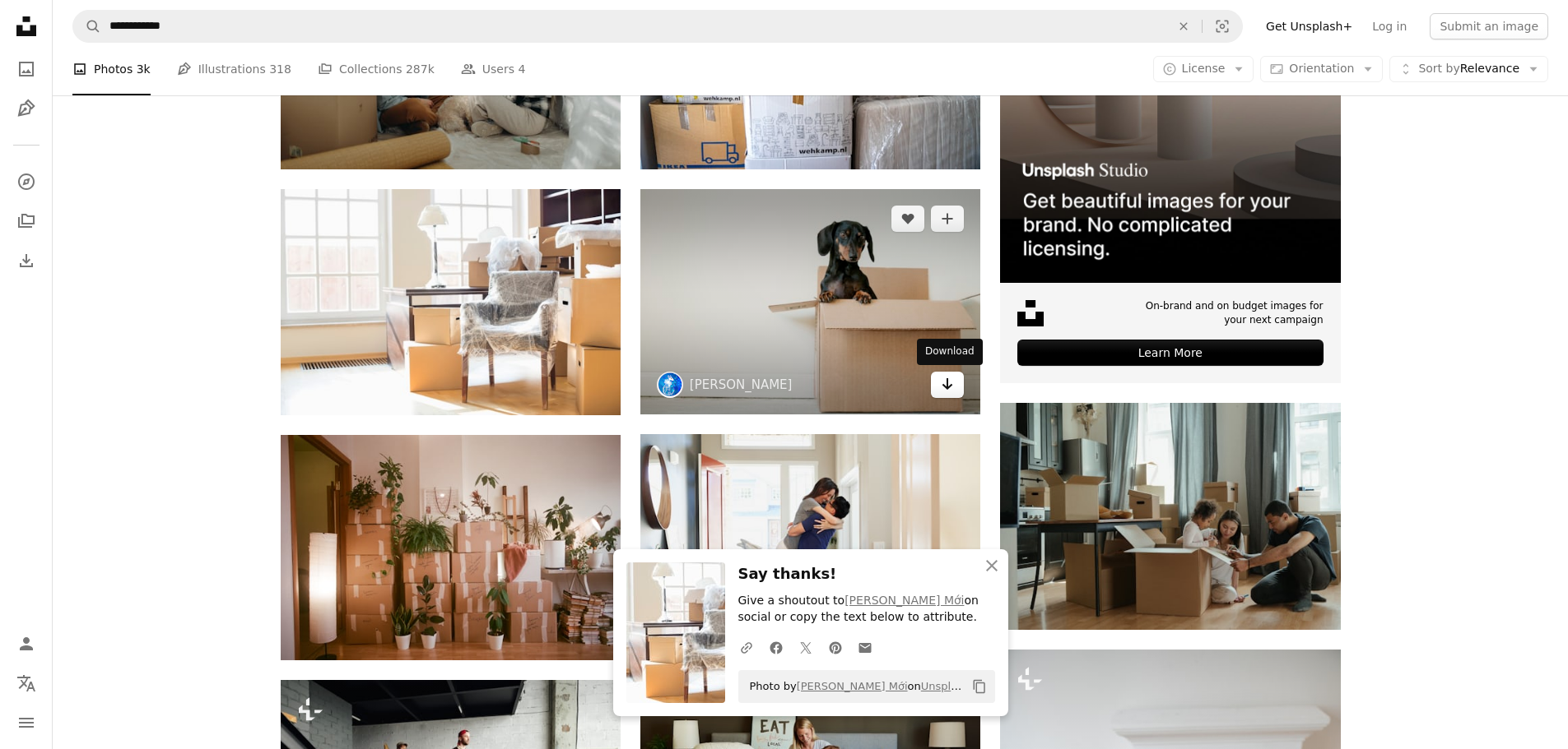
click at [943, 384] on icon "Arrow pointing down" at bounding box center [947, 384] width 13 height 20
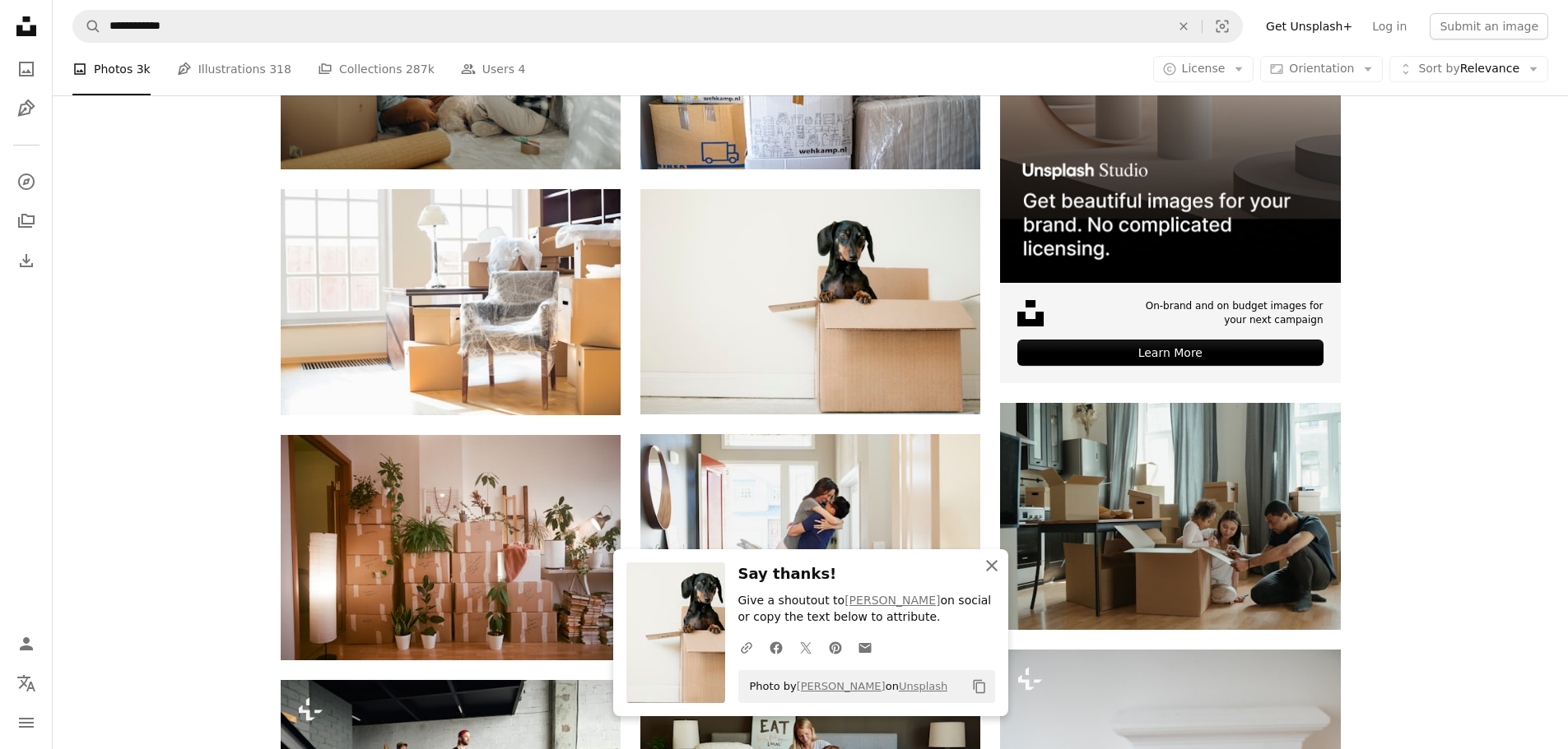
click at [992, 561] on icon "An X shape" at bounding box center [992, 566] width 20 height 20
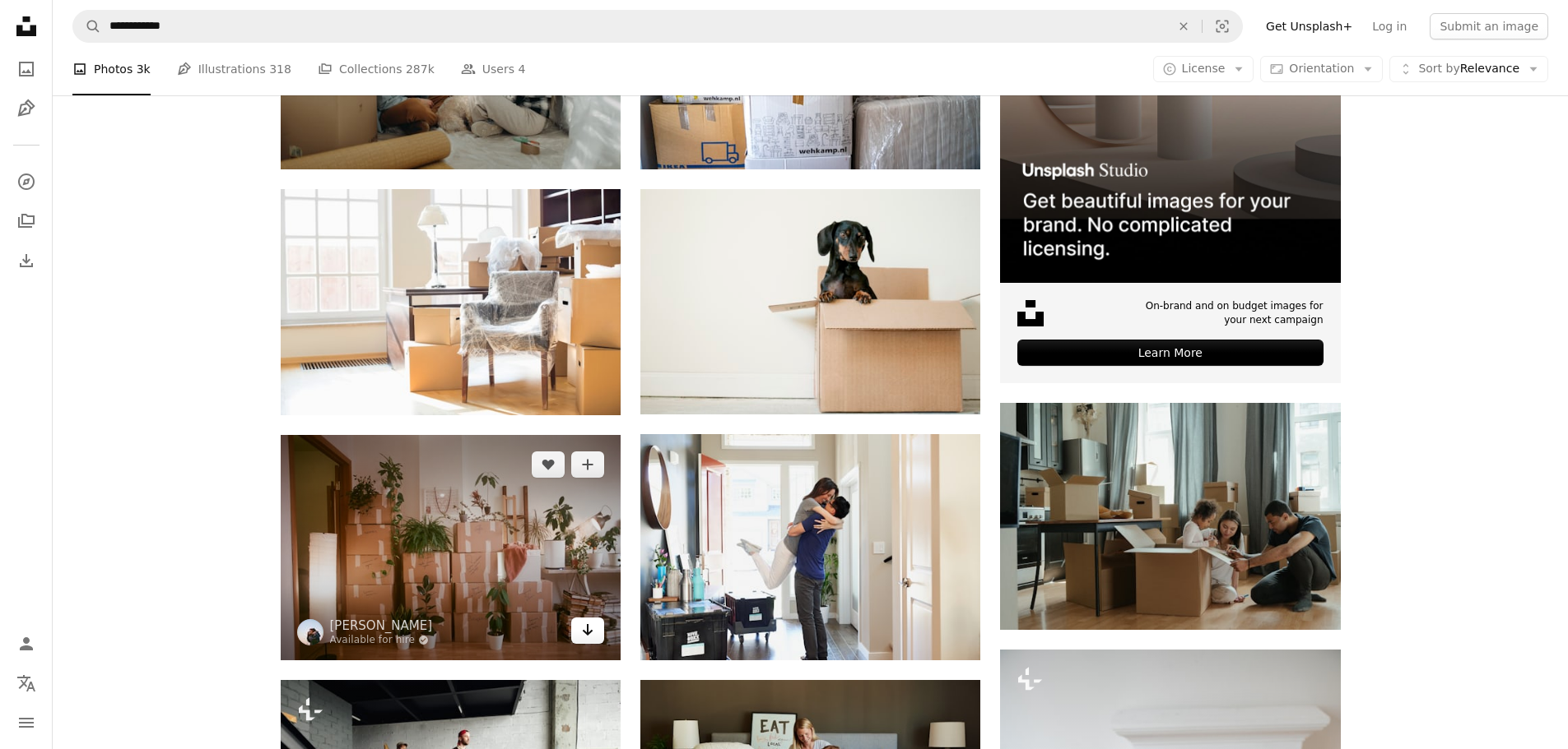
click at [600, 627] on link "Arrow pointing down" at bounding box center [587, 631] width 33 height 27
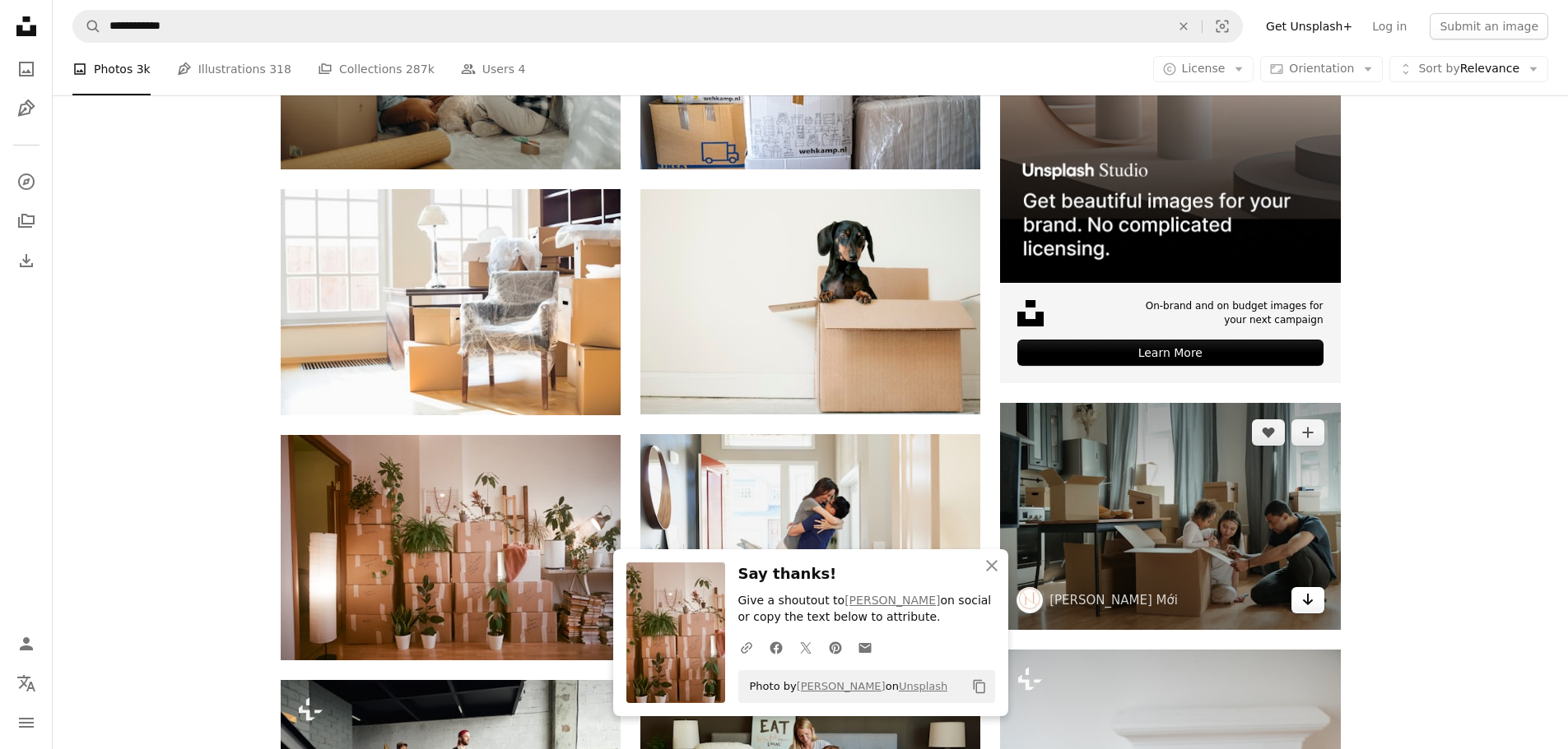
click at [1299, 595] on link "Arrow pointing down" at bounding box center [1307, 601] width 33 height 27
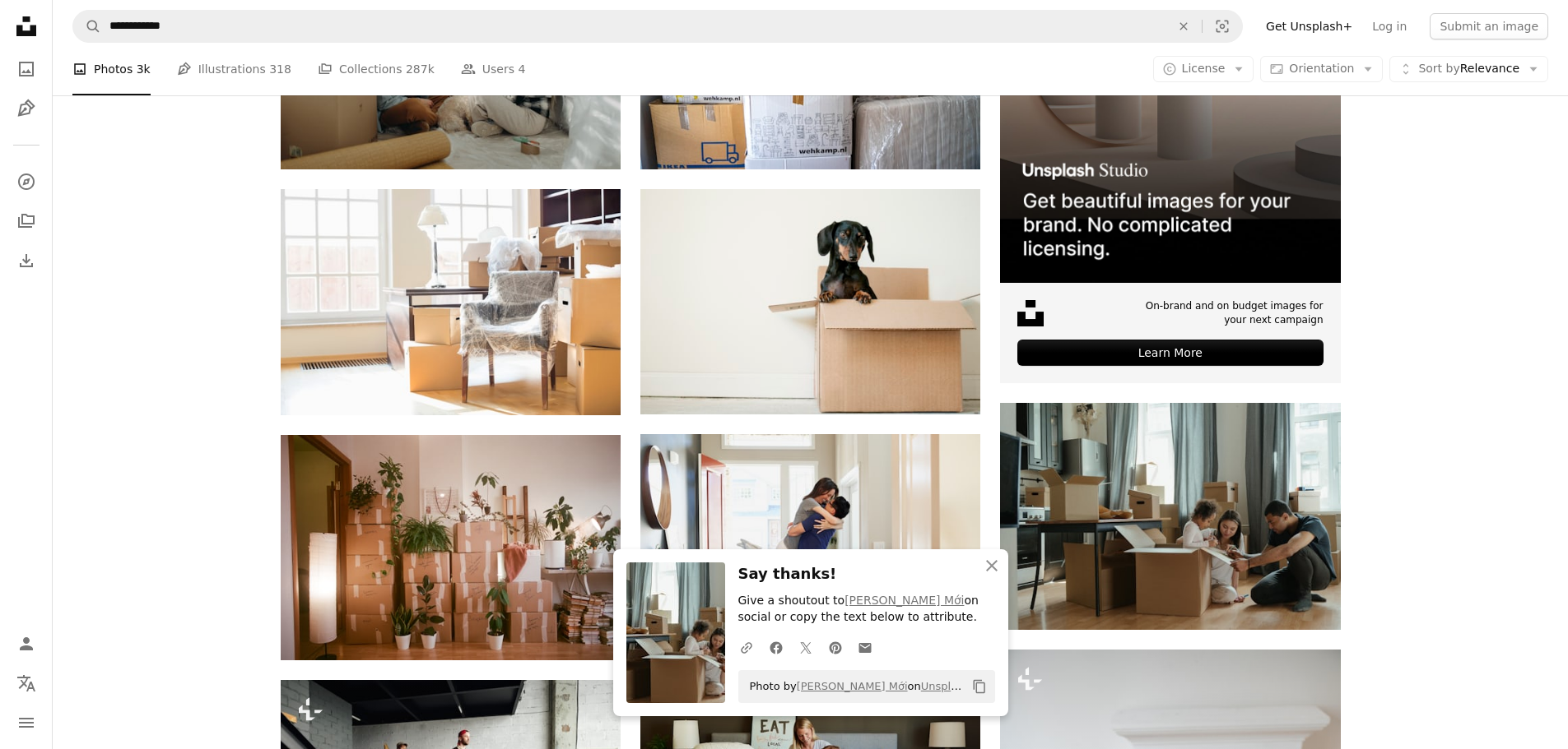
click at [1555, 737] on div at bounding box center [1555, 737] width 0 height 0
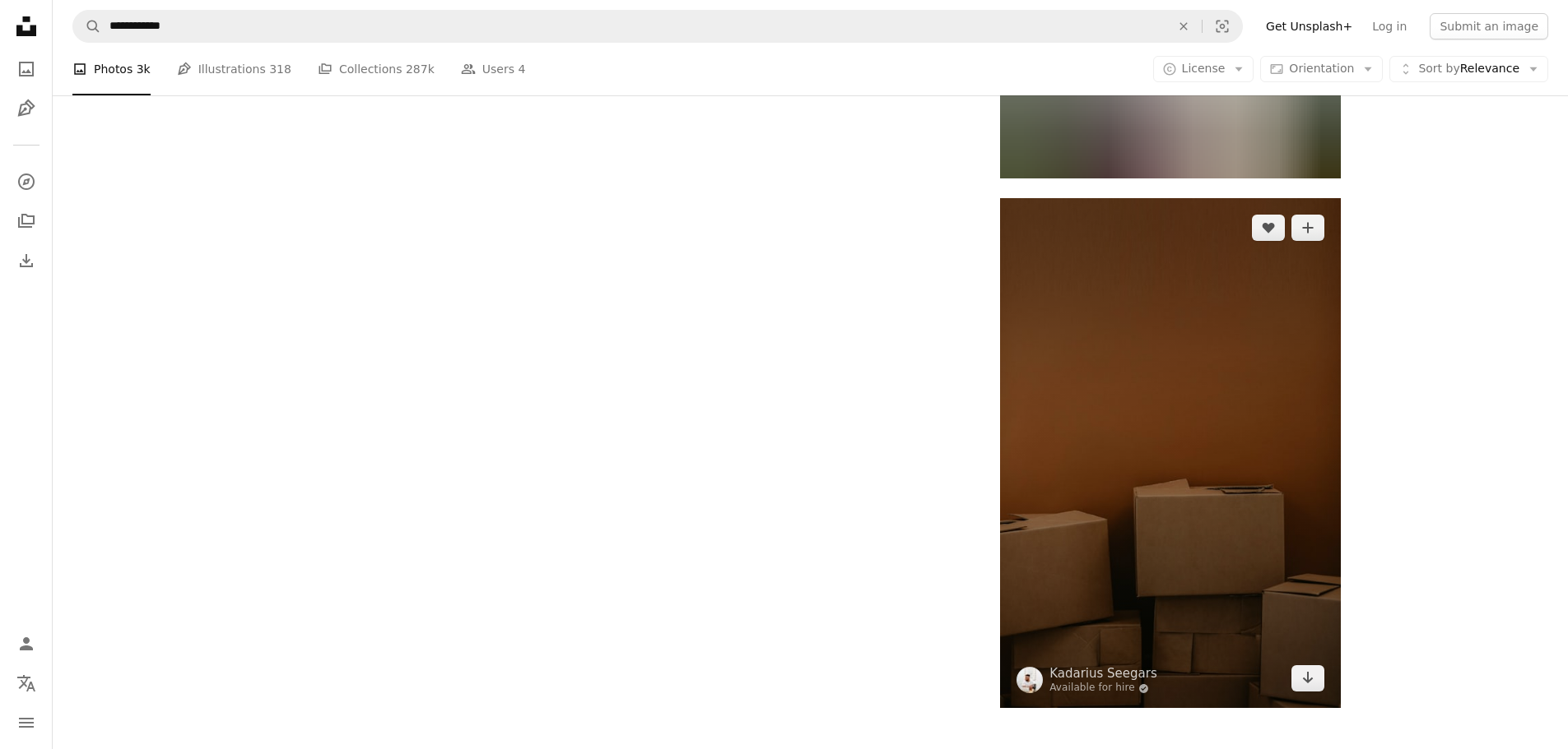
scroll to position [2797, 0]
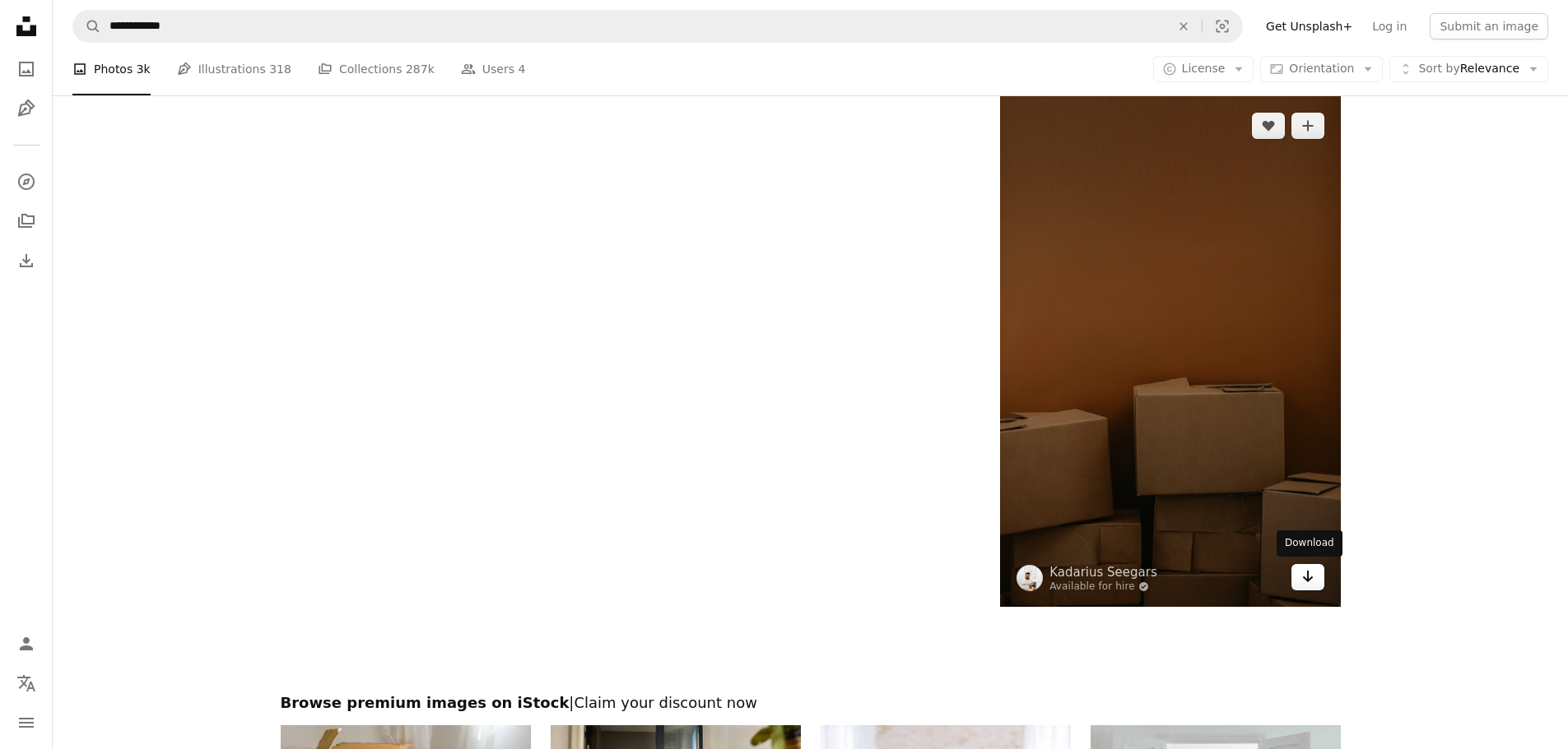
click at [1309, 585] on icon "Arrow pointing down" at bounding box center [1308, 577] width 13 height 20
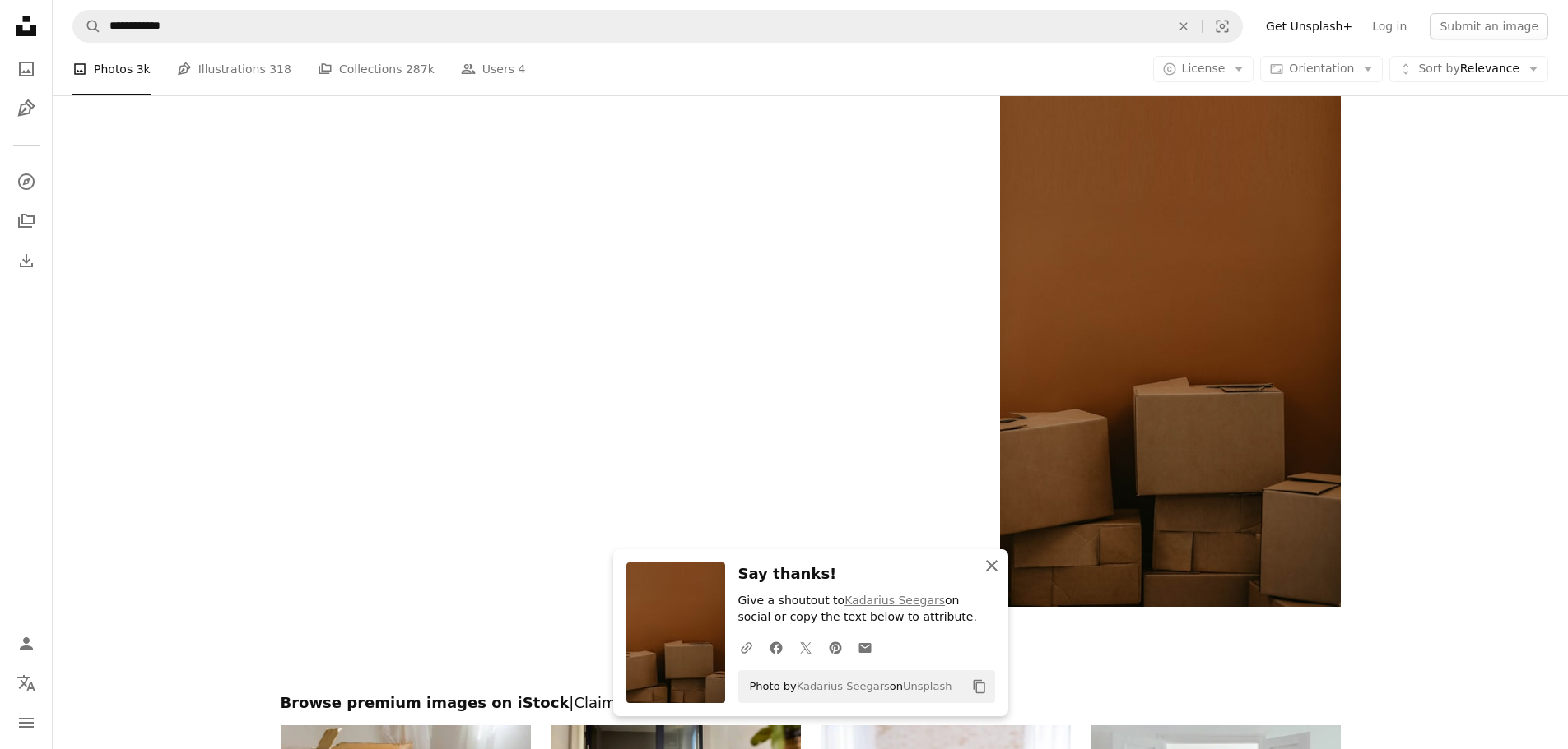
click at [998, 567] on icon "An X shape" at bounding box center [992, 566] width 20 height 20
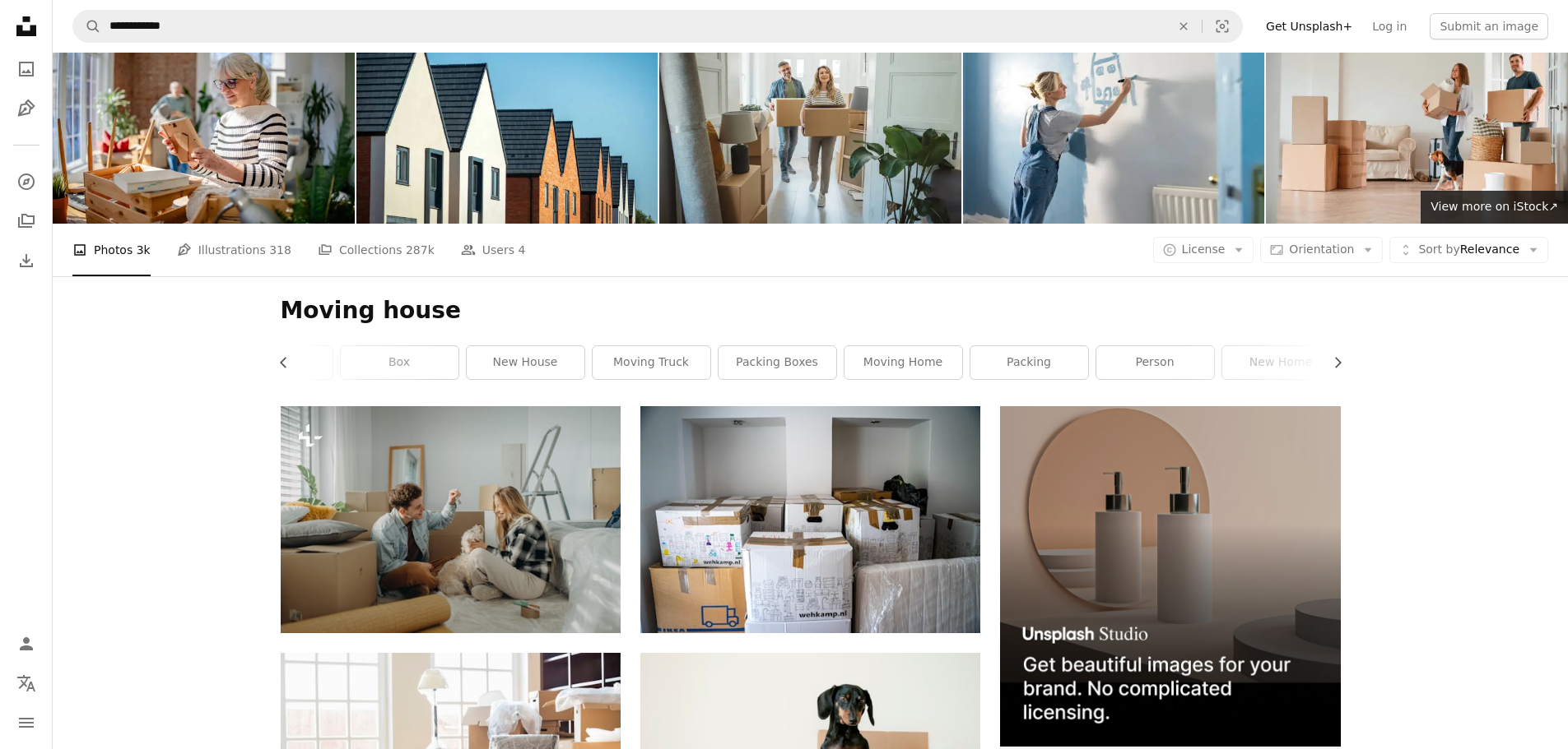
scroll to position [0, 0]
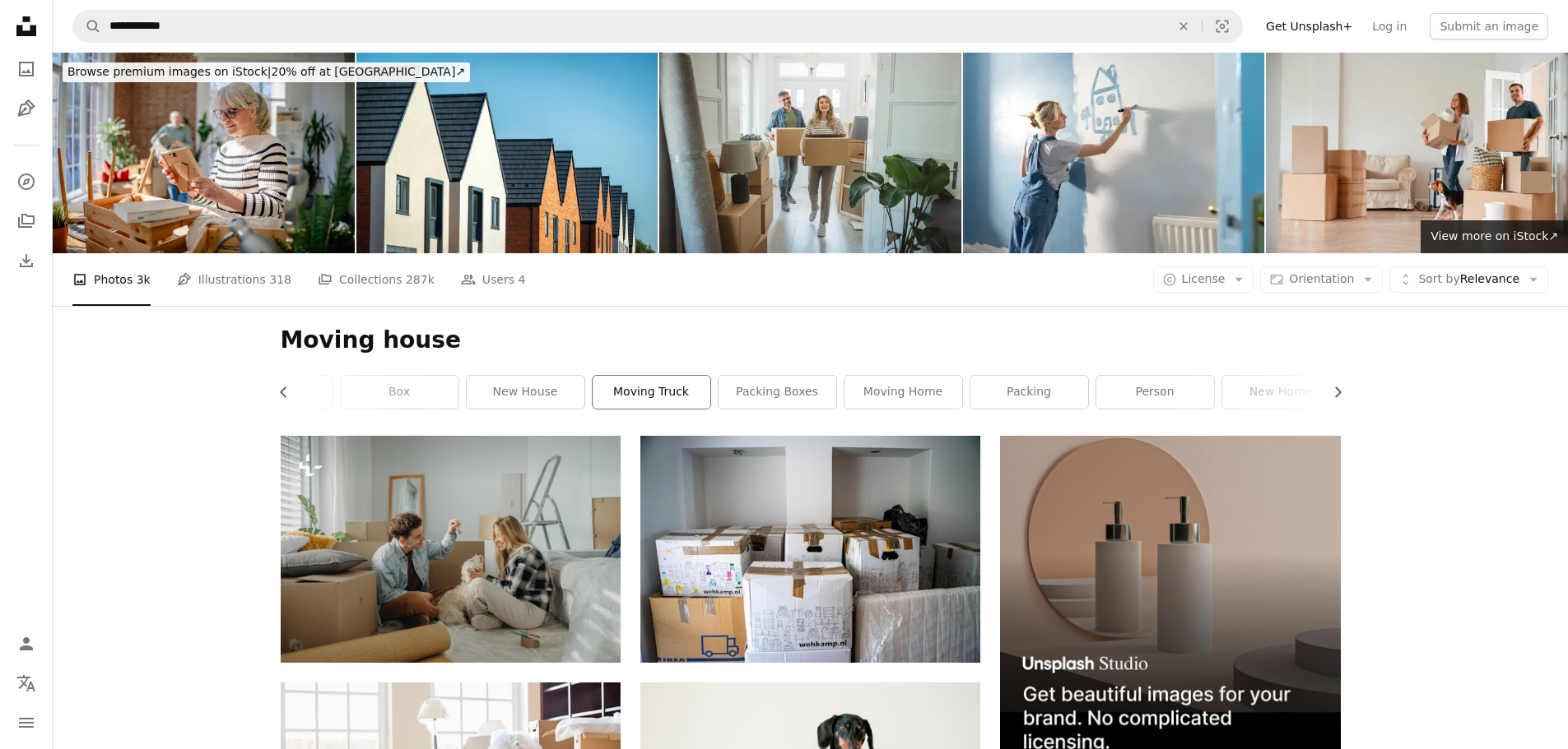
click at [642, 387] on link "moving truck" at bounding box center [651, 392] width 118 height 32
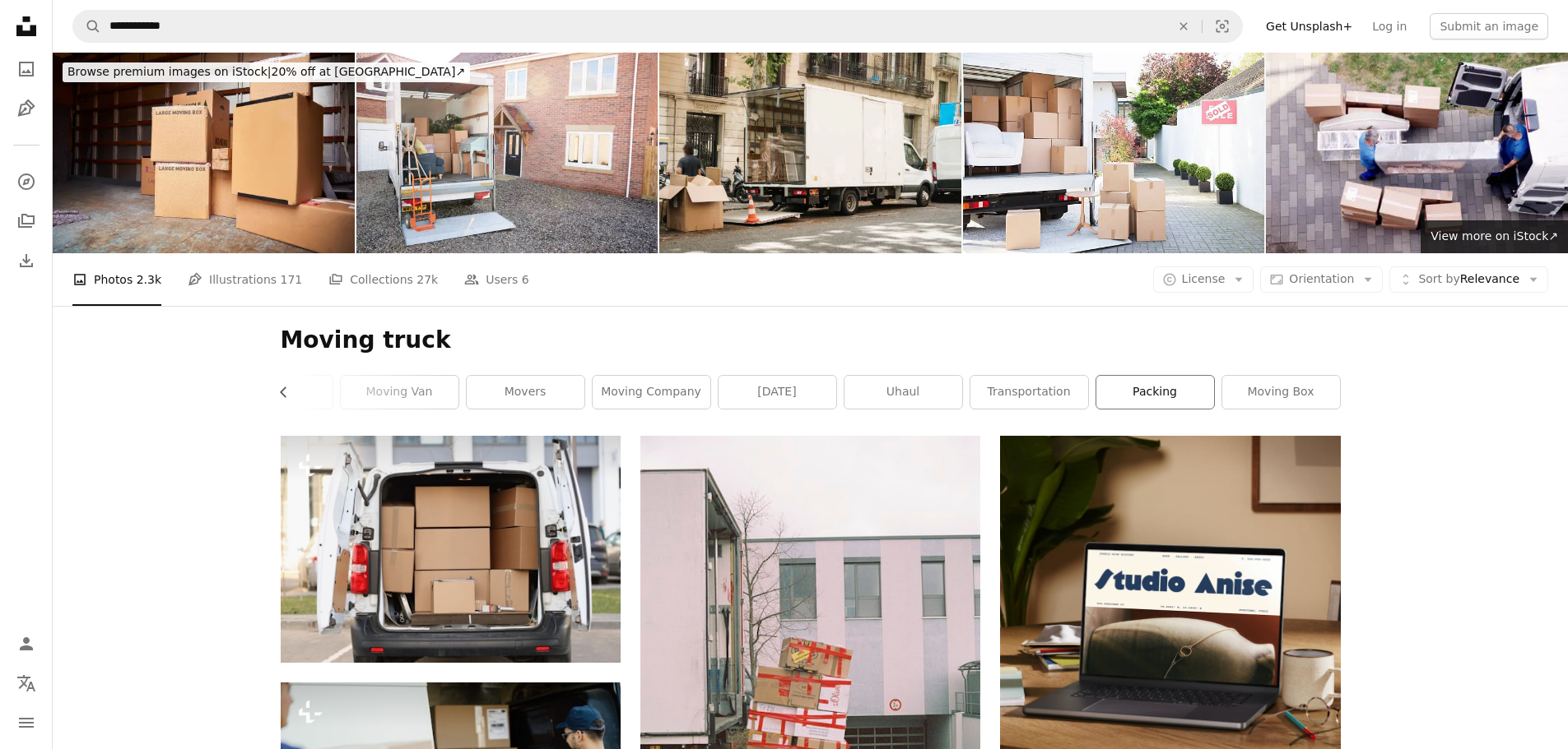
click at [1188, 392] on link "packing" at bounding box center [1155, 392] width 118 height 32
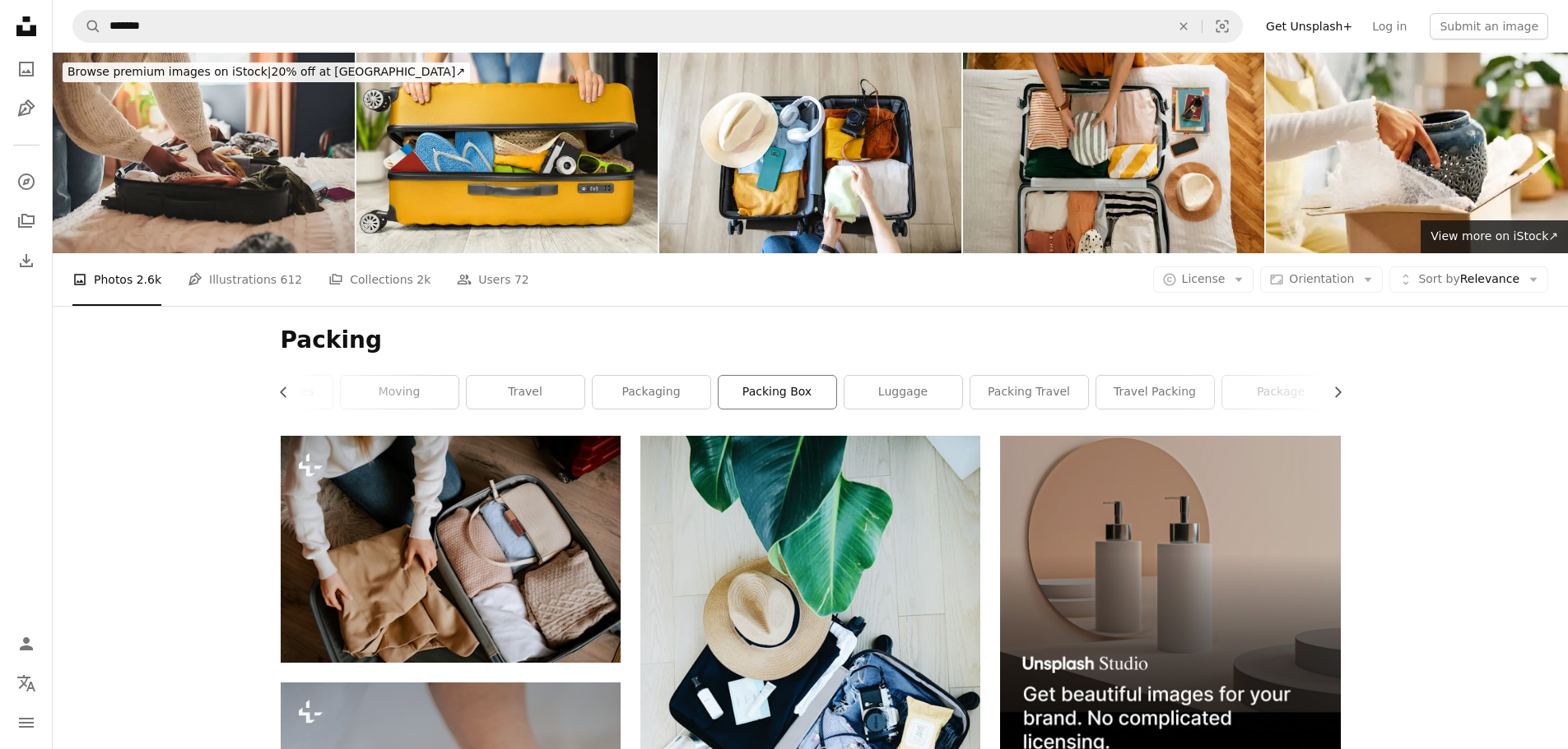
click at [796, 399] on link "packing box" at bounding box center [777, 392] width 118 height 32
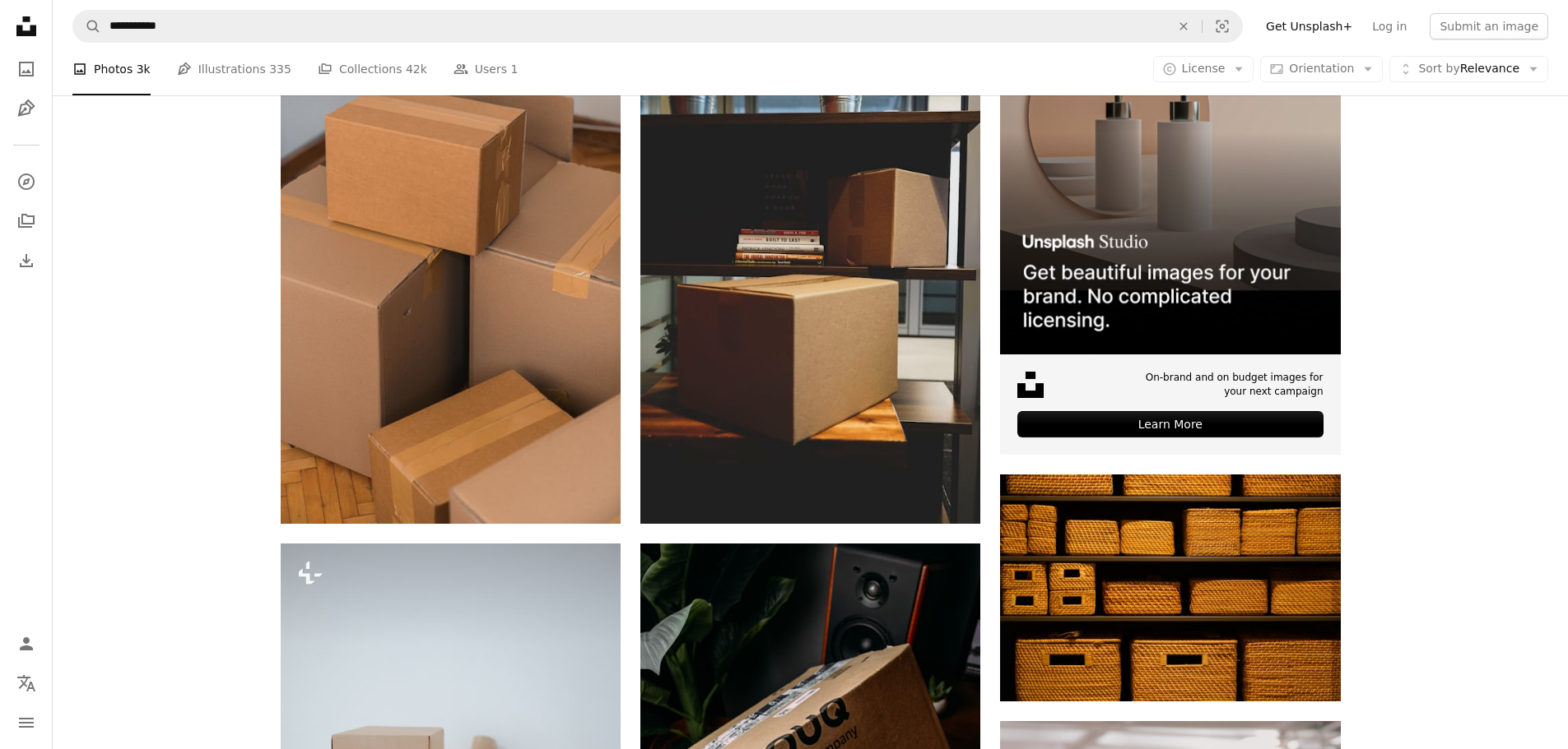
scroll to position [164, 0]
